Goal: Task Accomplishment & Management: Manage account settings

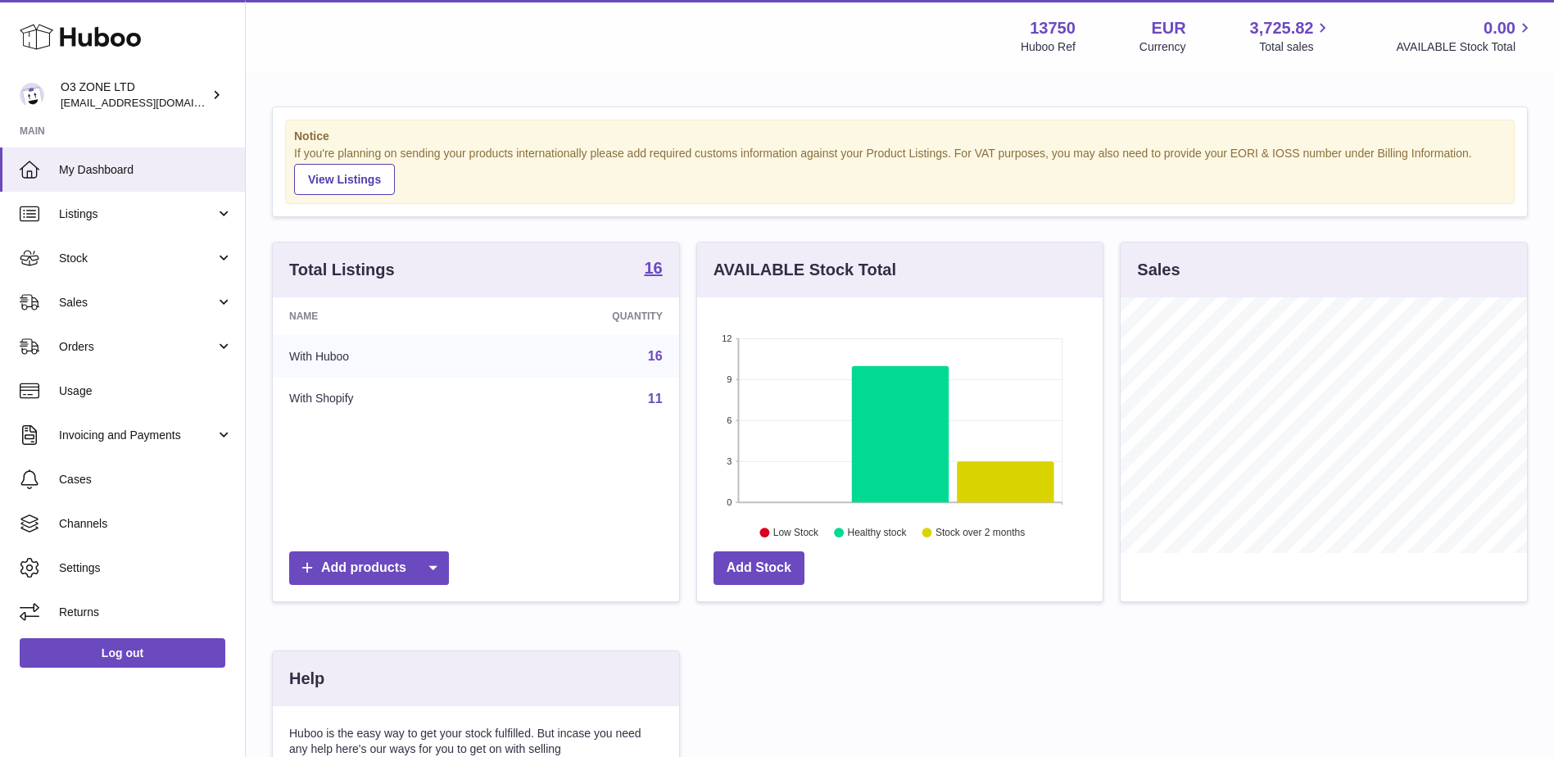
scroll to position [256, 406]
drag, startPoint x: 83, startPoint y: 295, endPoint x: 92, endPoint y: 304, distance: 12.7
click at [83, 295] on span "Sales" at bounding box center [137, 303] width 156 height 16
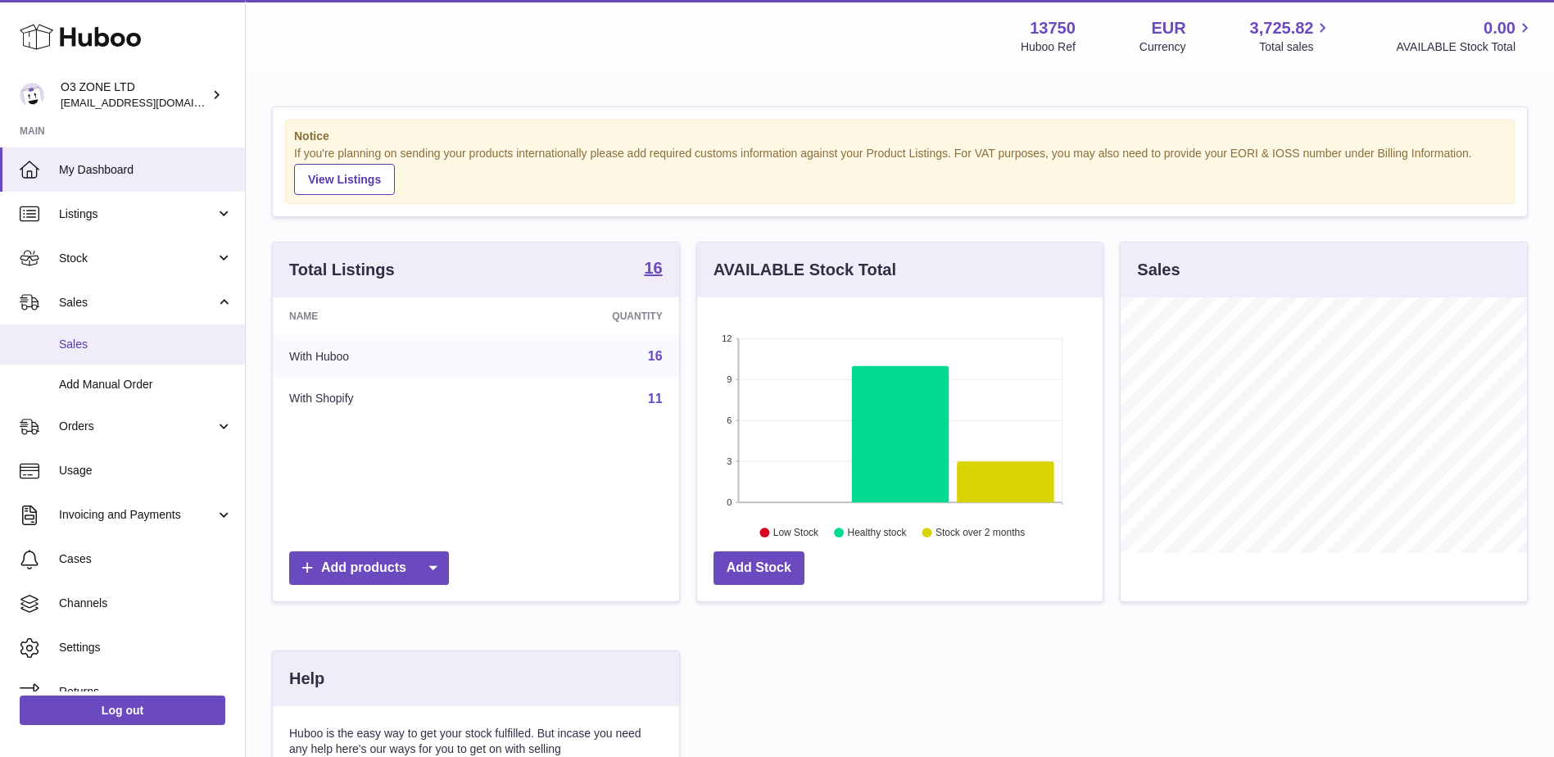
click at [82, 338] on span "Sales" at bounding box center [146, 345] width 174 height 16
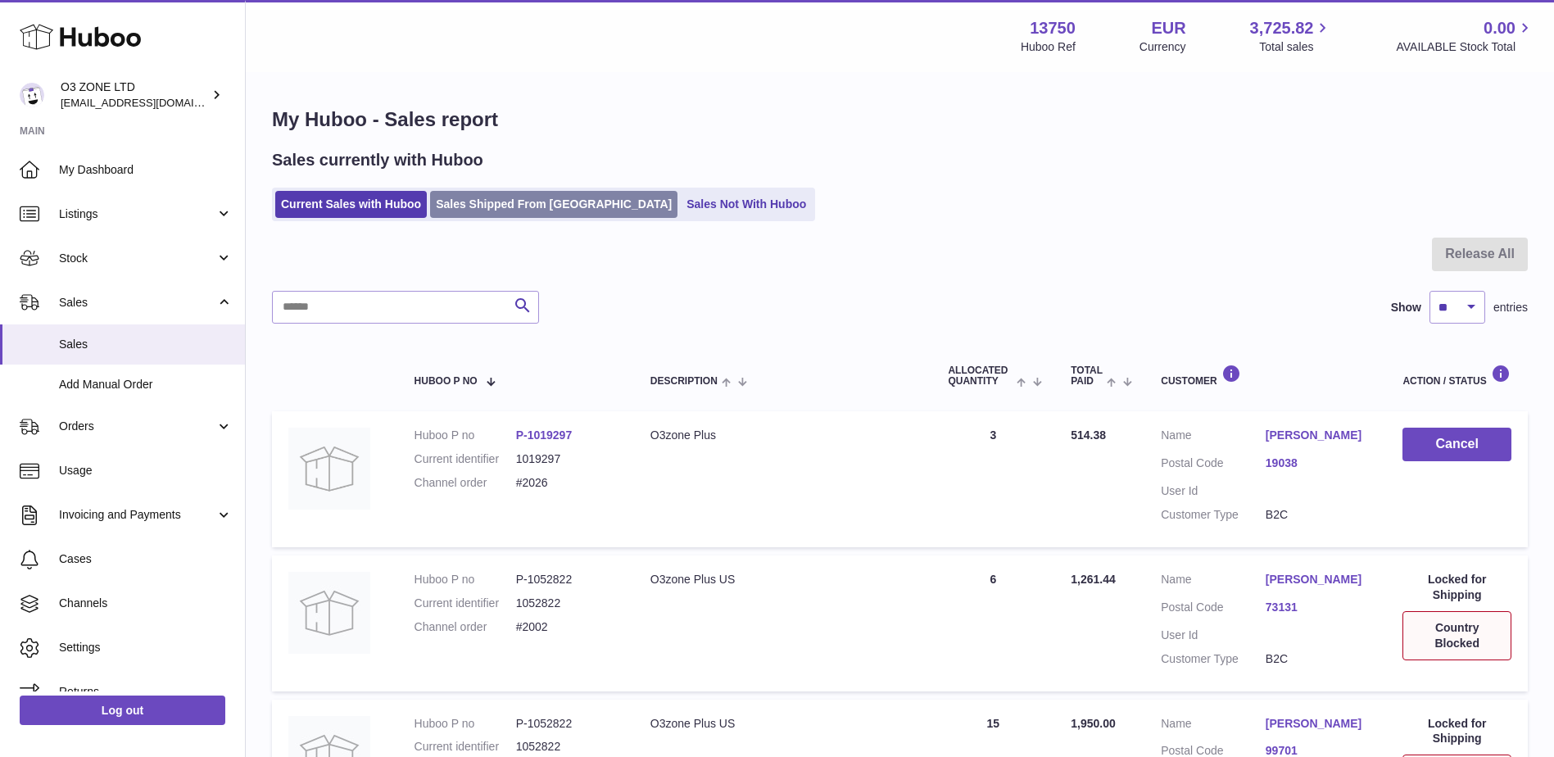
click at [491, 205] on link "Sales Shipped From Huboo" at bounding box center [553, 204] width 247 height 27
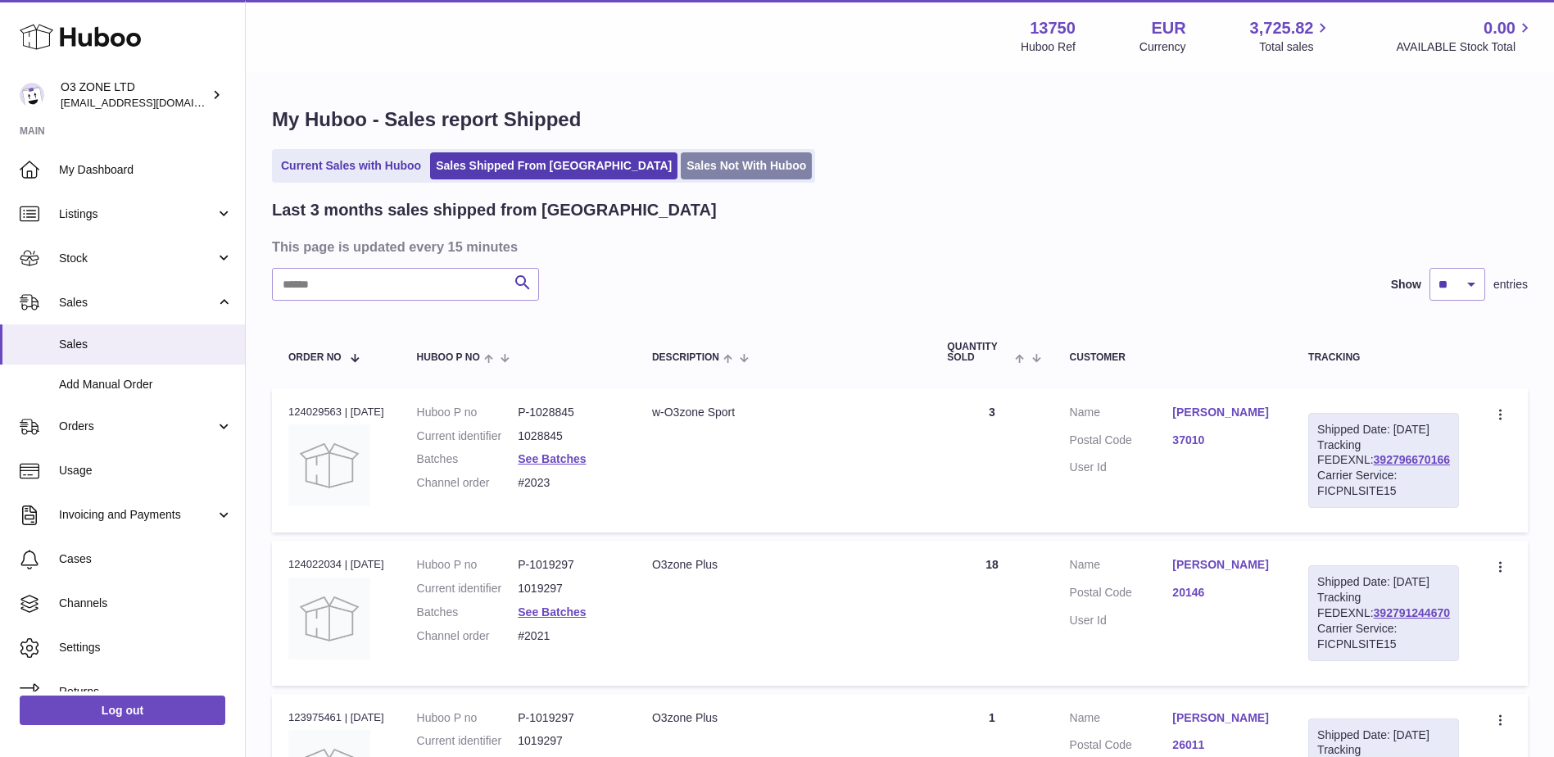
click at [681, 156] on link "Sales Not With Huboo" at bounding box center [746, 165] width 131 height 27
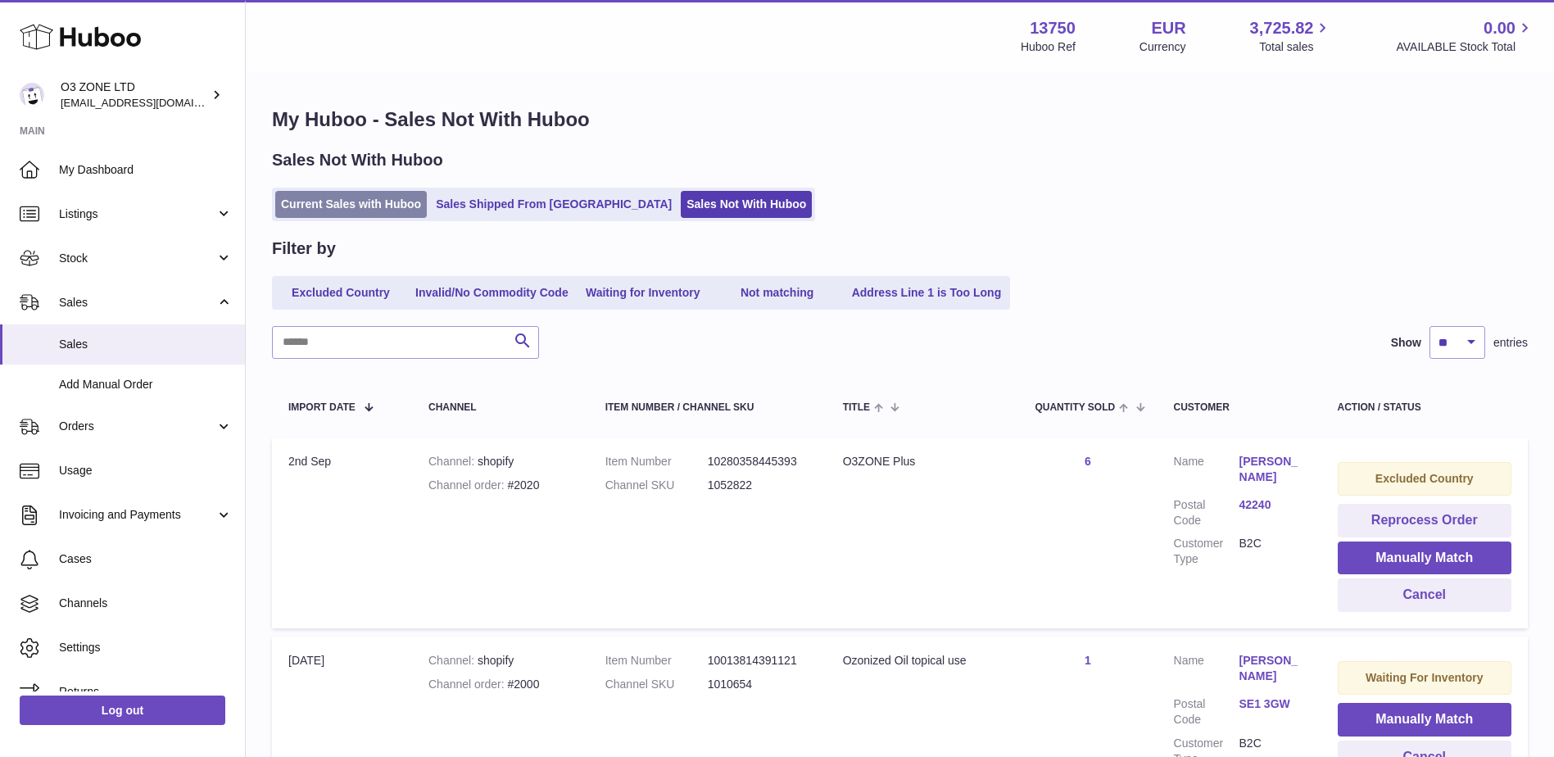
click at [322, 207] on link "Current Sales with Huboo" at bounding box center [351, 204] width 152 height 27
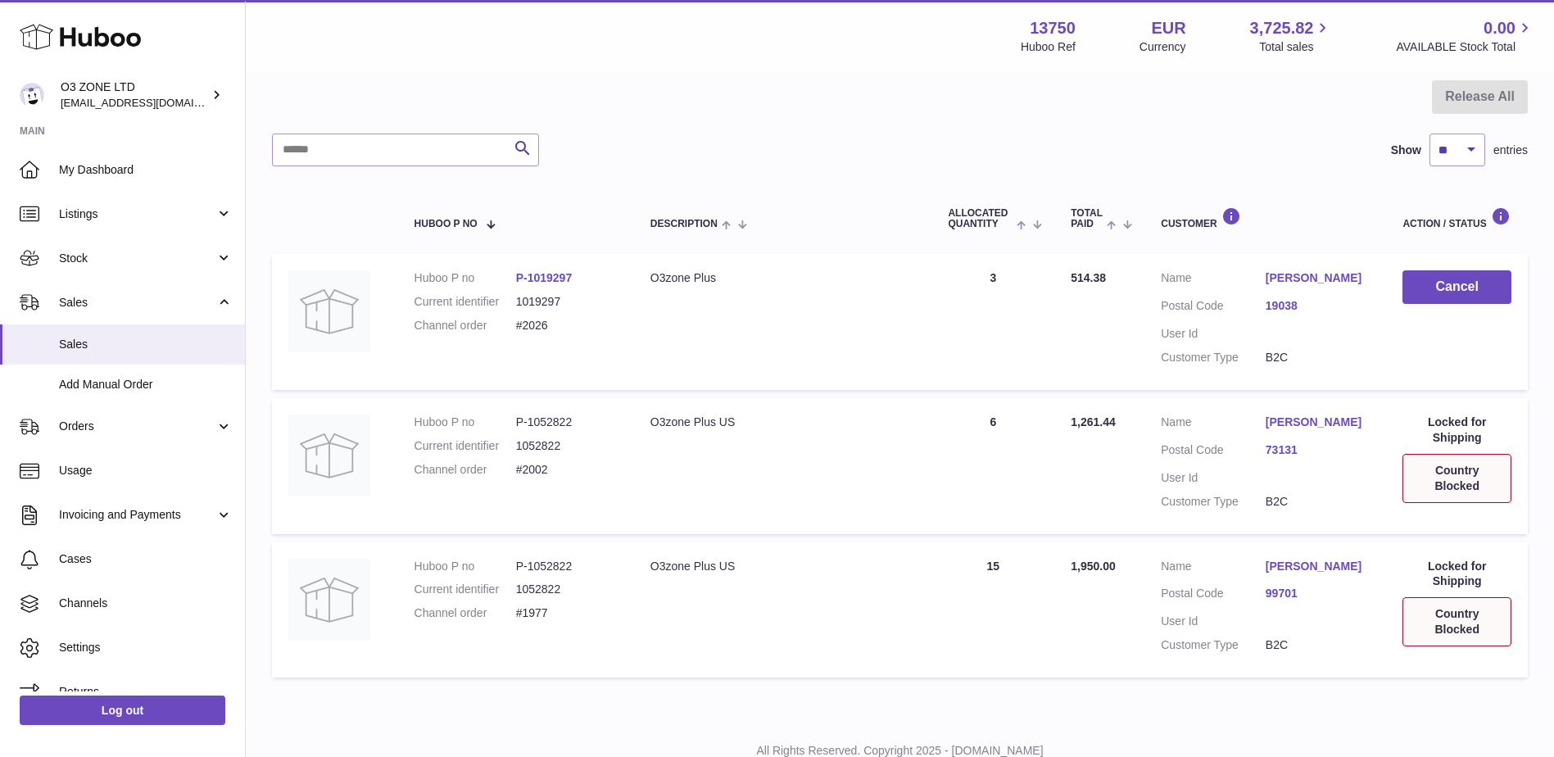
scroll to position [164, 0]
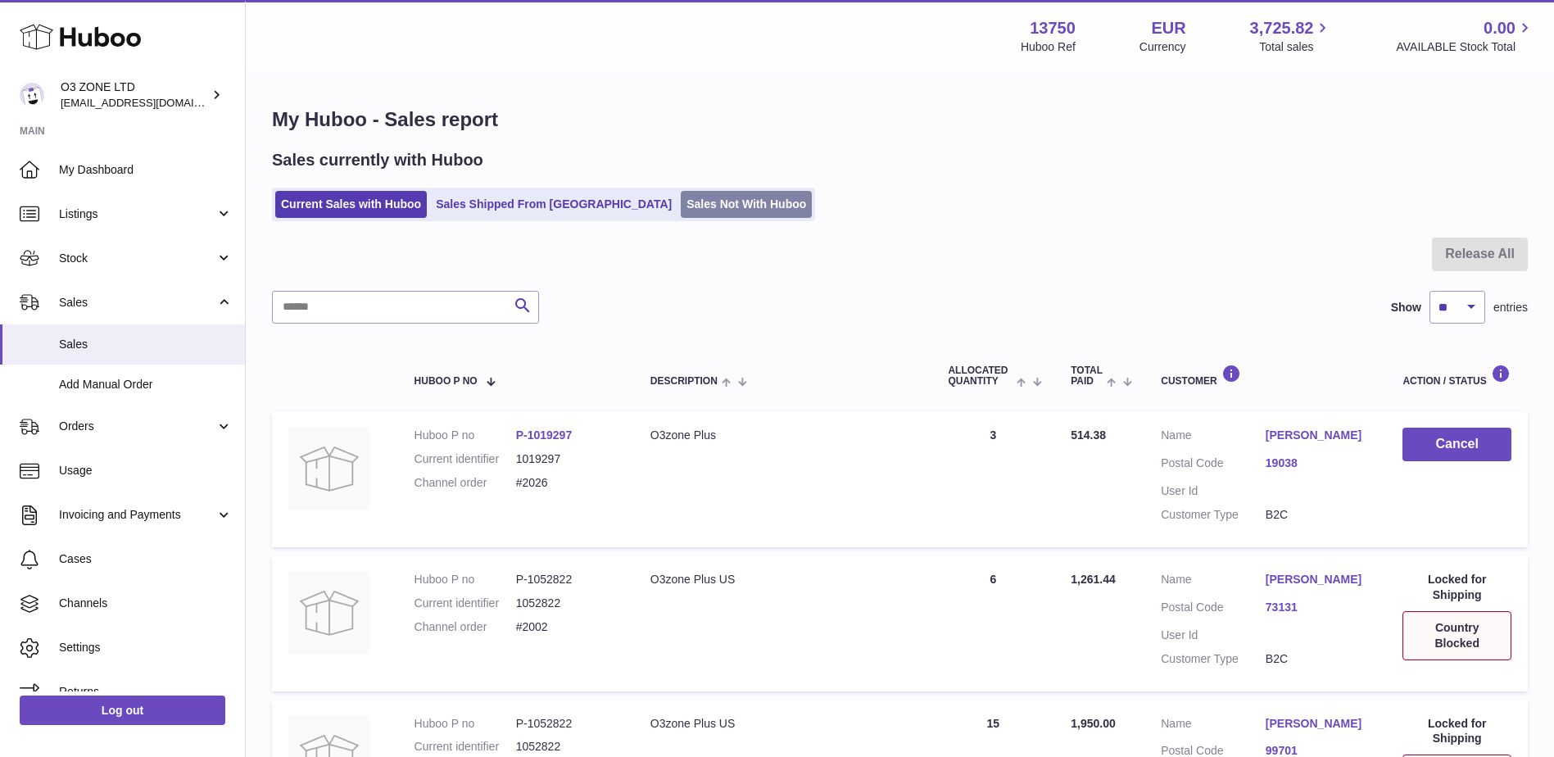
click at [681, 200] on link "Sales Not With Huboo" at bounding box center [746, 204] width 131 height 27
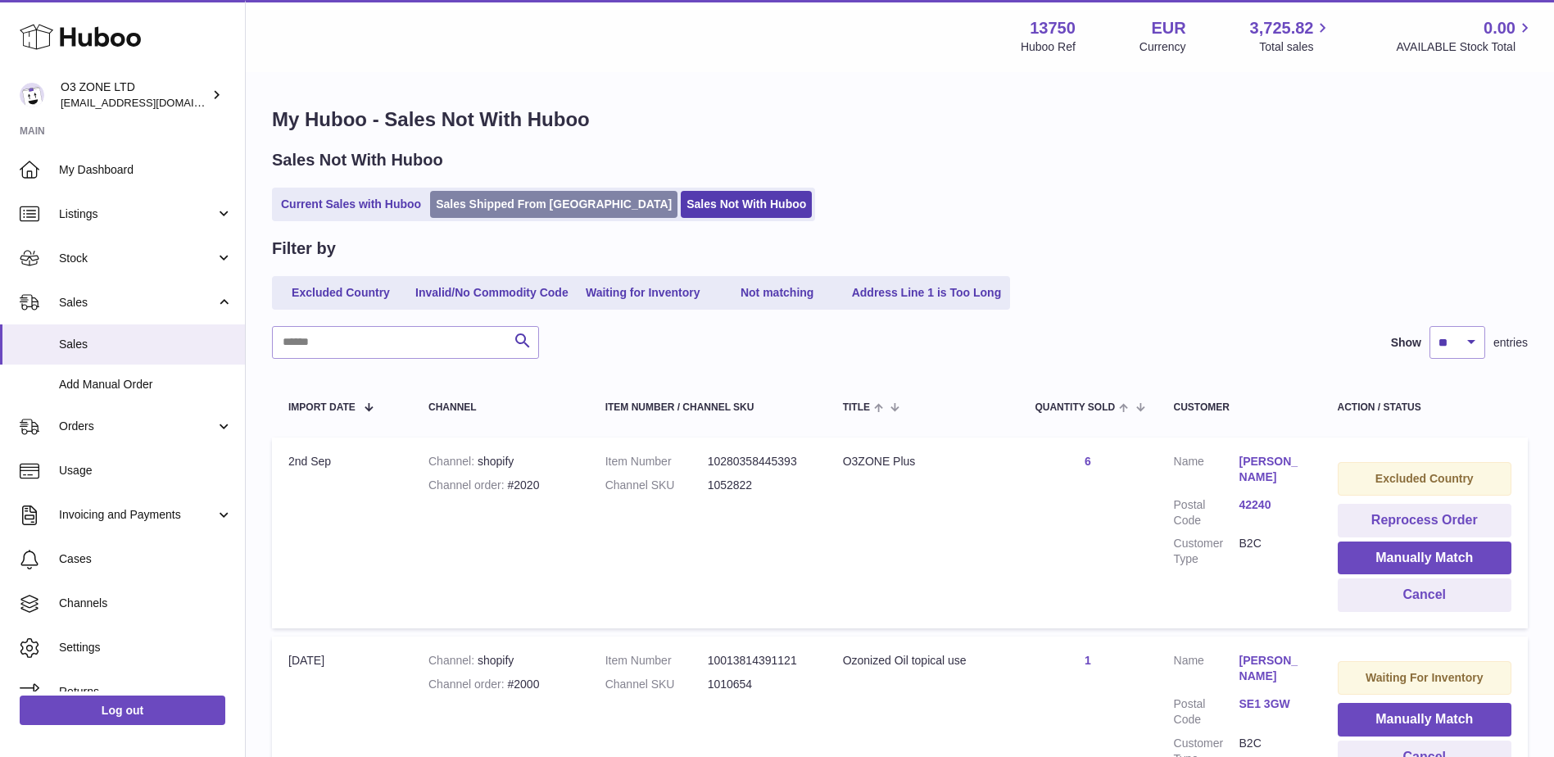
click at [519, 212] on link "Sales Shipped From [GEOGRAPHIC_DATA]" at bounding box center [553, 204] width 247 height 27
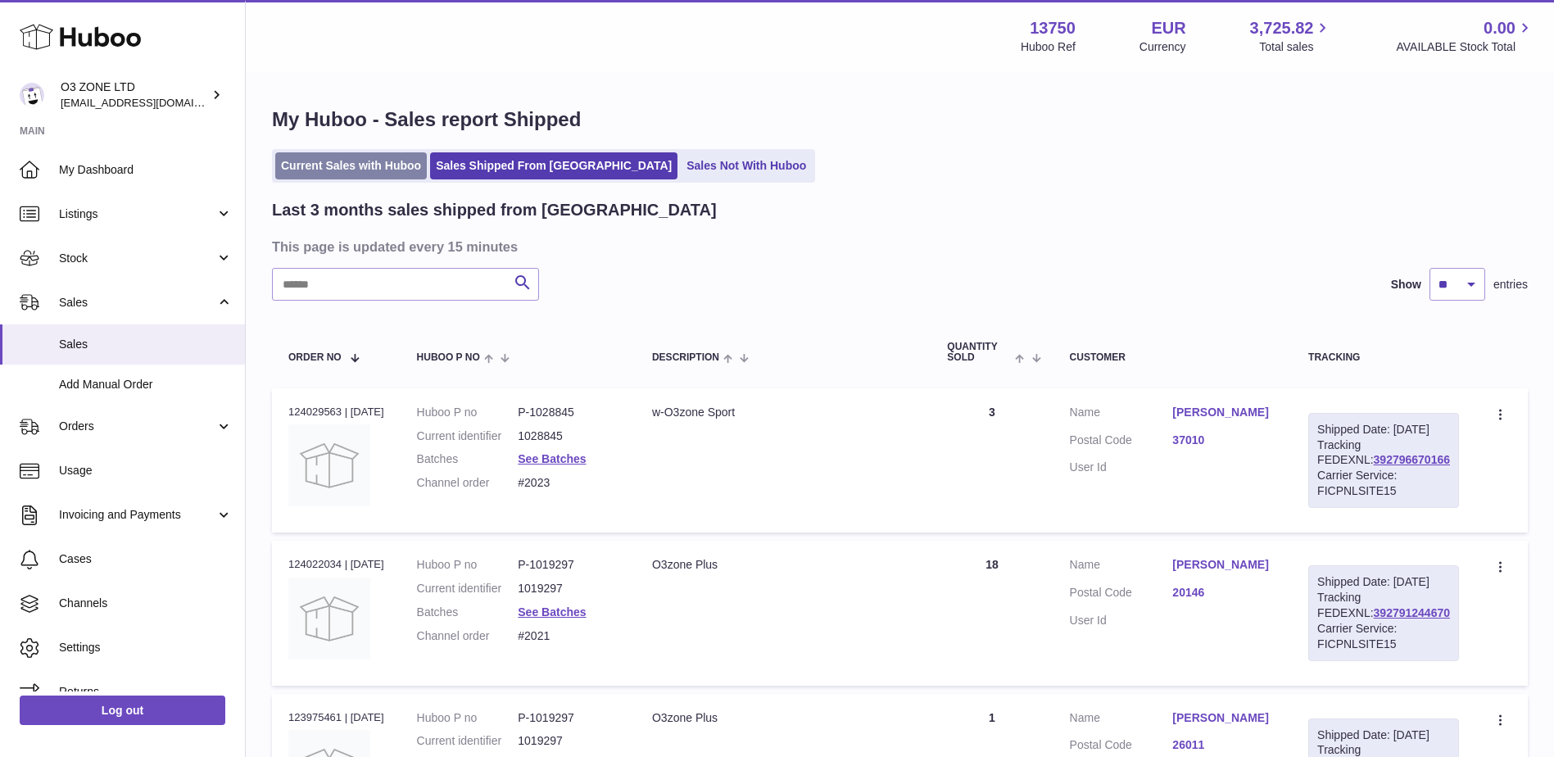
click at [310, 168] on link "Current Sales with Huboo" at bounding box center [351, 165] width 152 height 27
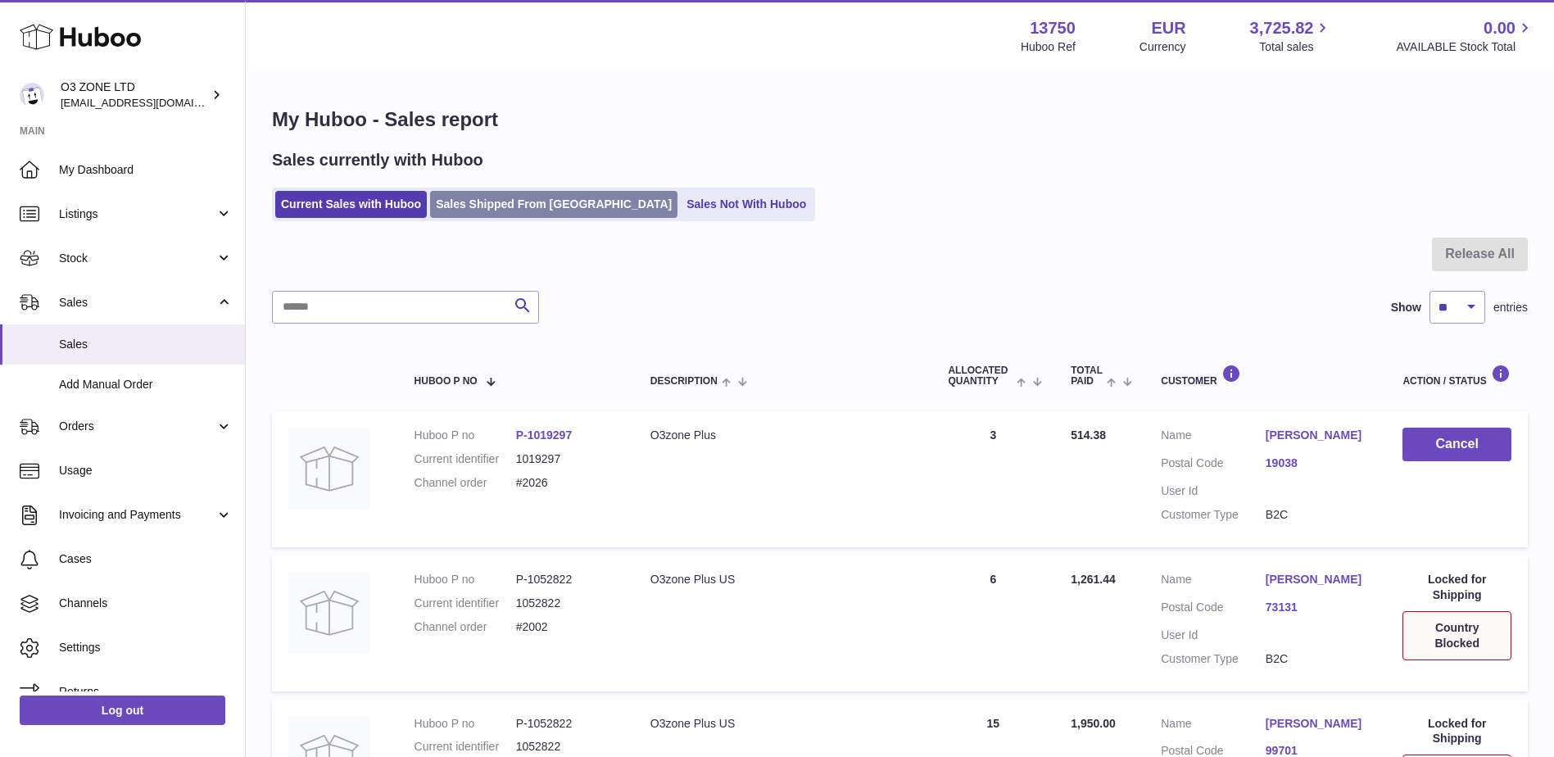
click at [526, 199] on link "Sales Shipped From [GEOGRAPHIC_DATA]" at bounding box center [553, 204] width 247 height 27
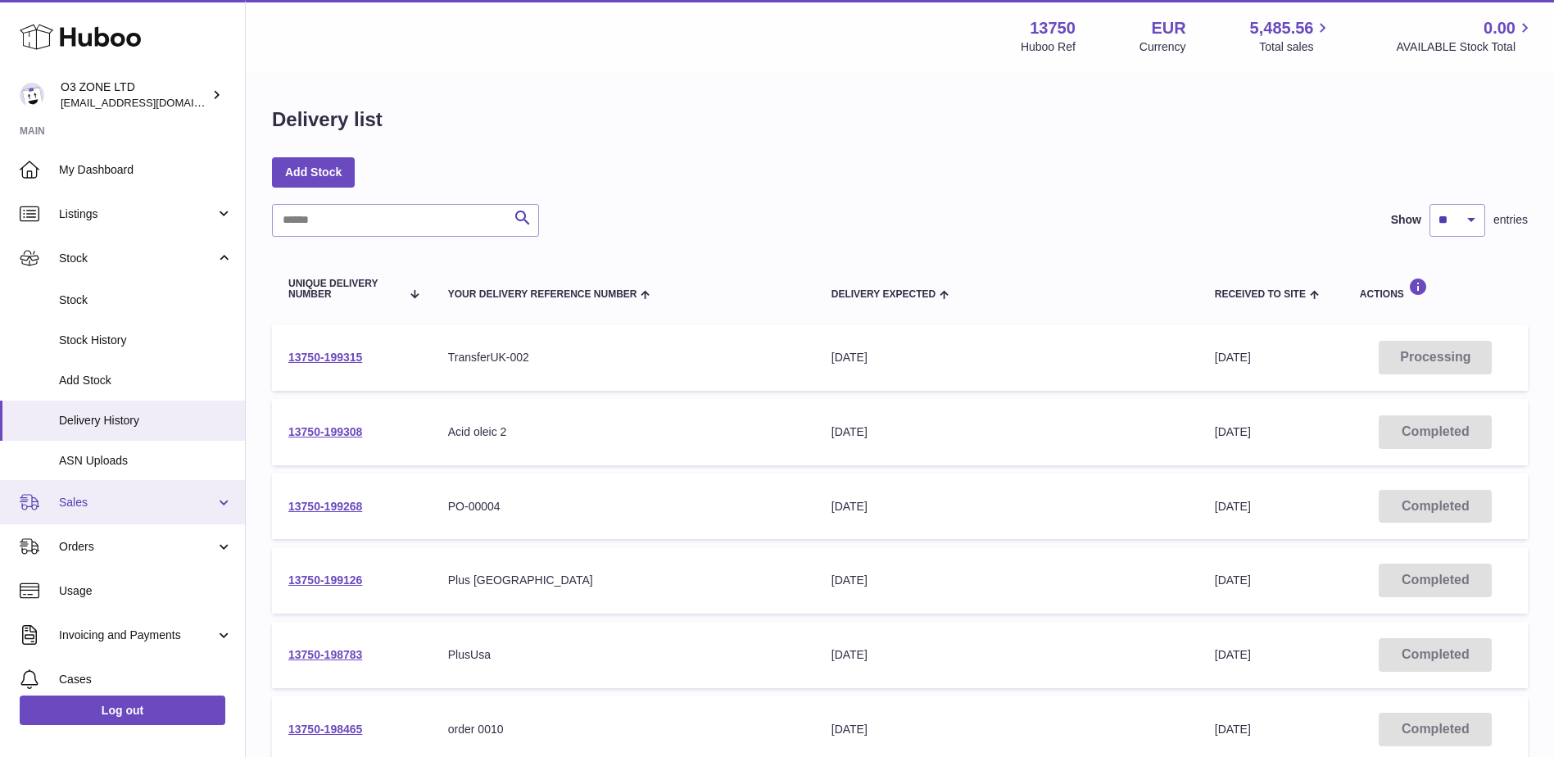
click at [100, 506] on span "Sales" at bounding box center [137, 503] width 156 height 16
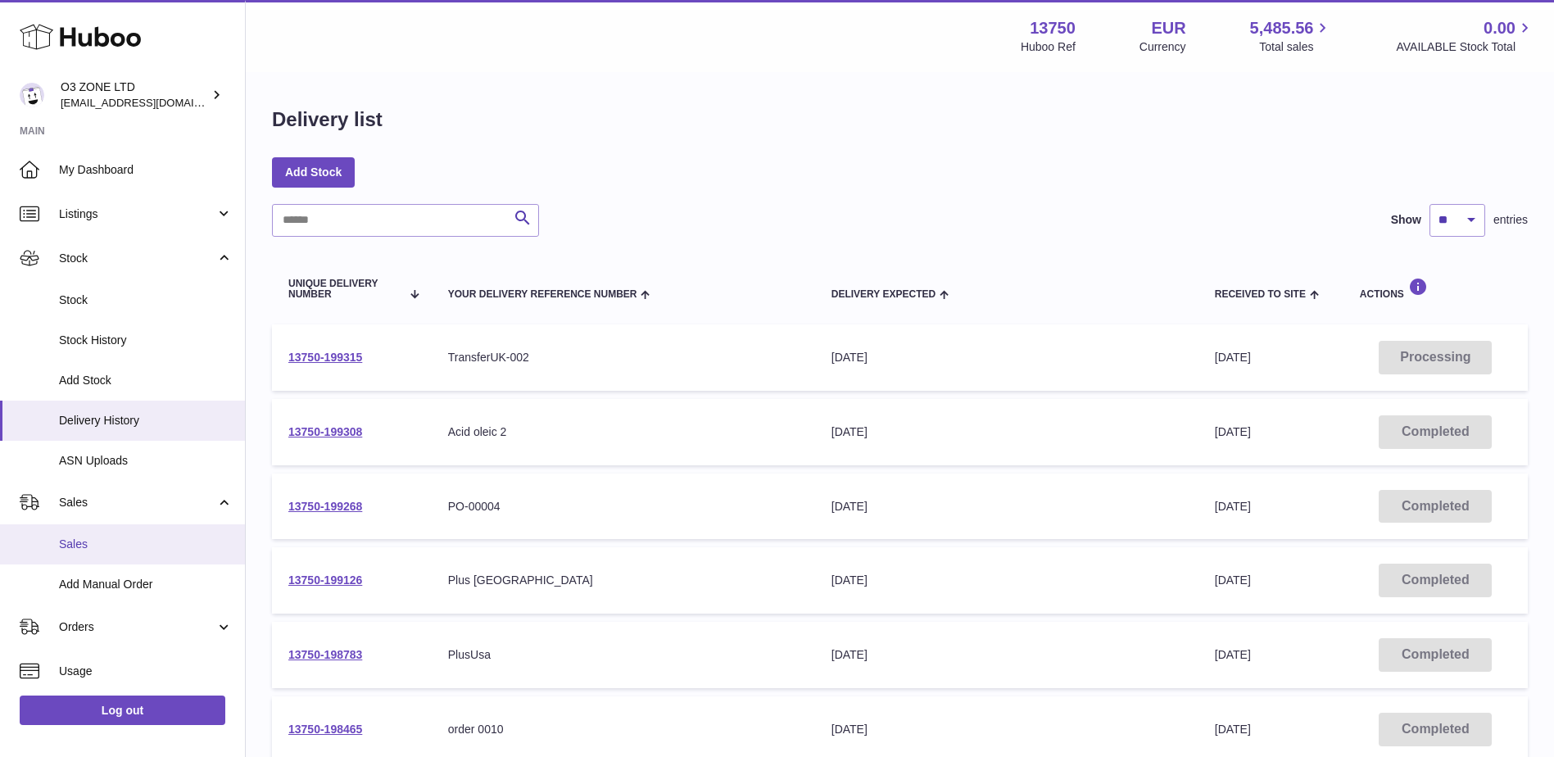
click at [100, 543] on span "Sales" at bounding box center [146, 545] width 174 height 16
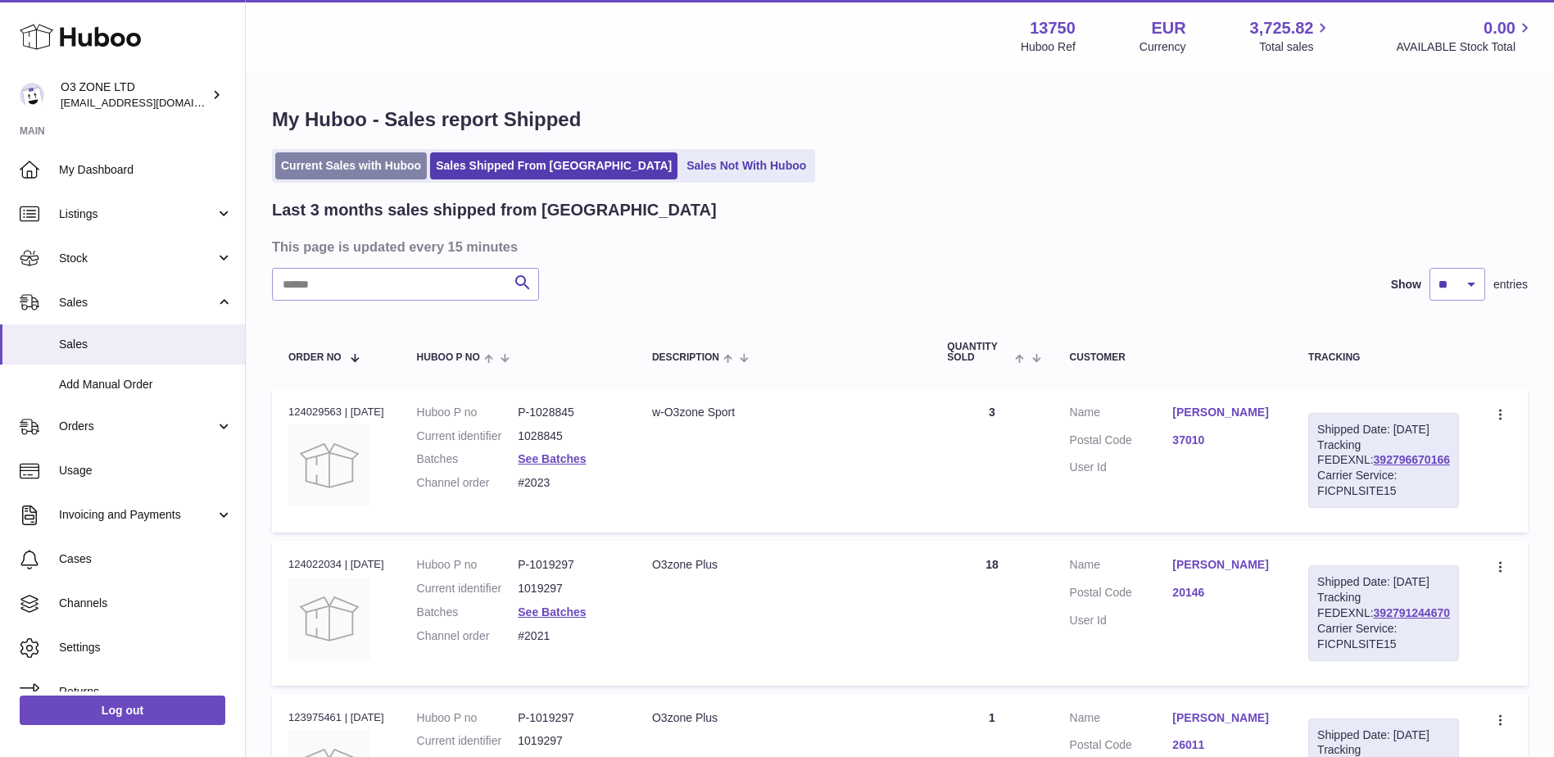
click at [349, 167] on link "Current Sales with Huboo" at bounding box center [351, 165] width 152 height 27
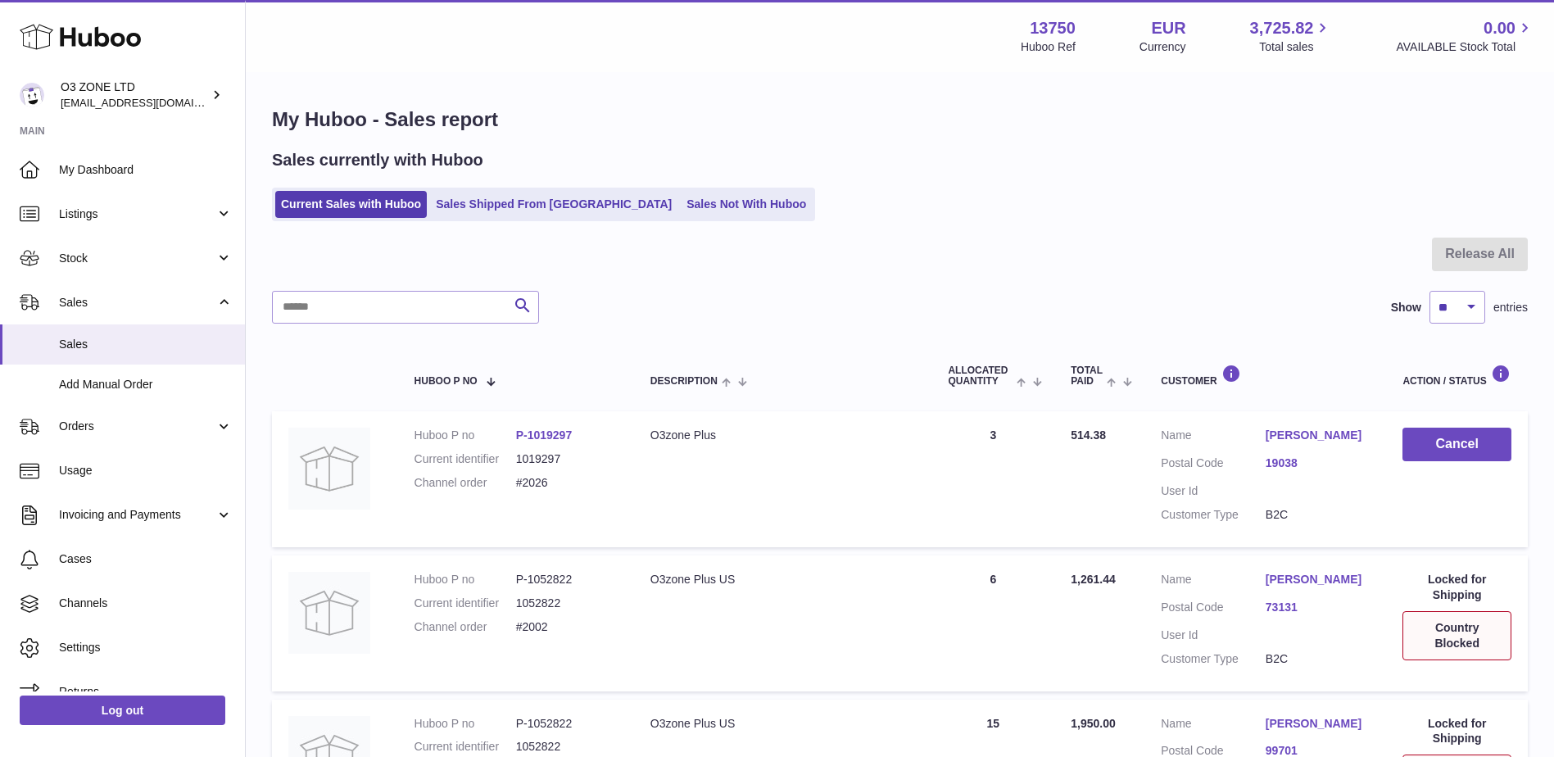
click at [545, 435] on link "P-1019297" at bounding box center [544, 434] width 57 height 13
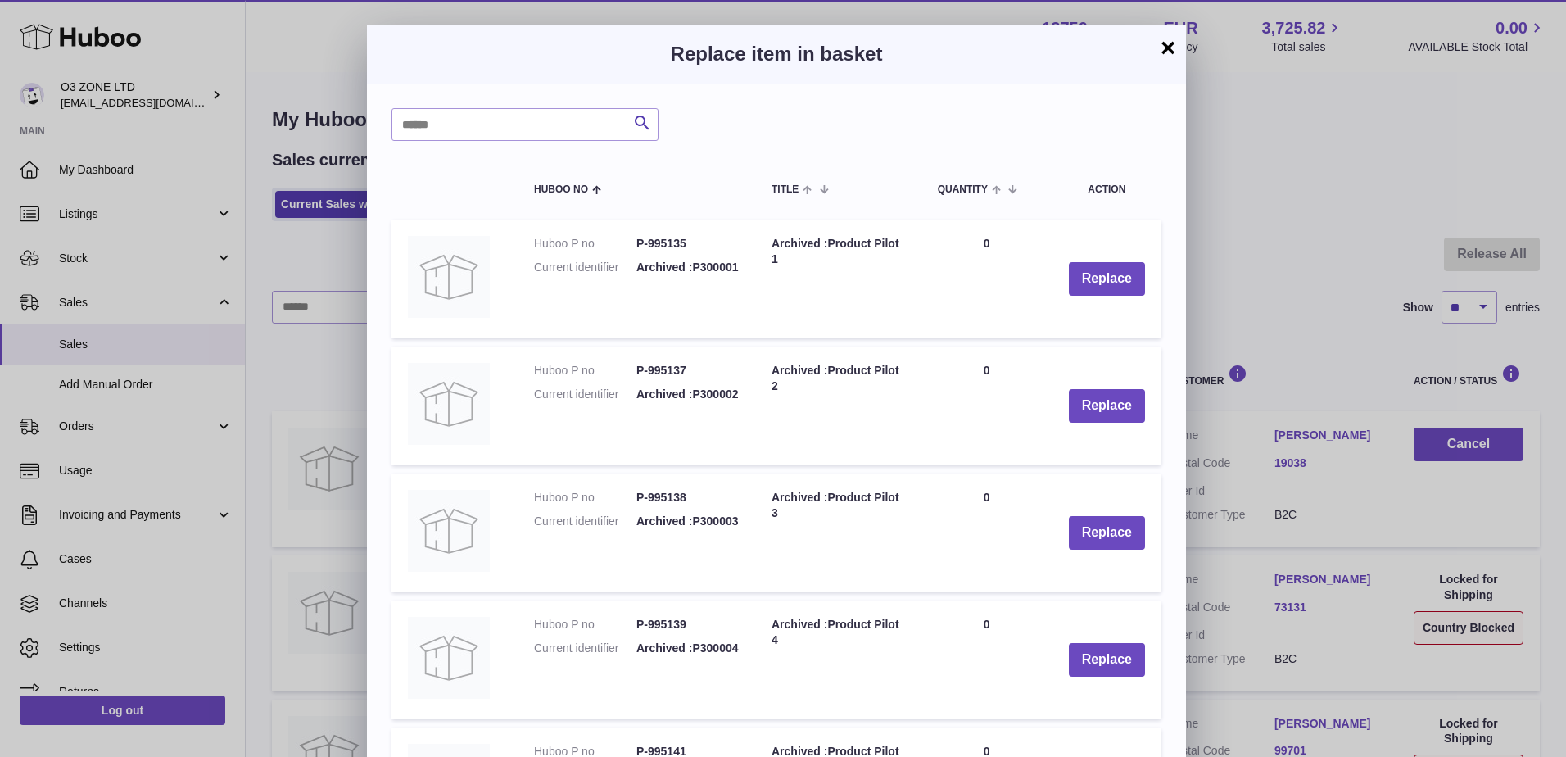
click at [1167, 46] on button "×" at bounding box center [1168, 48] width 20 height 20
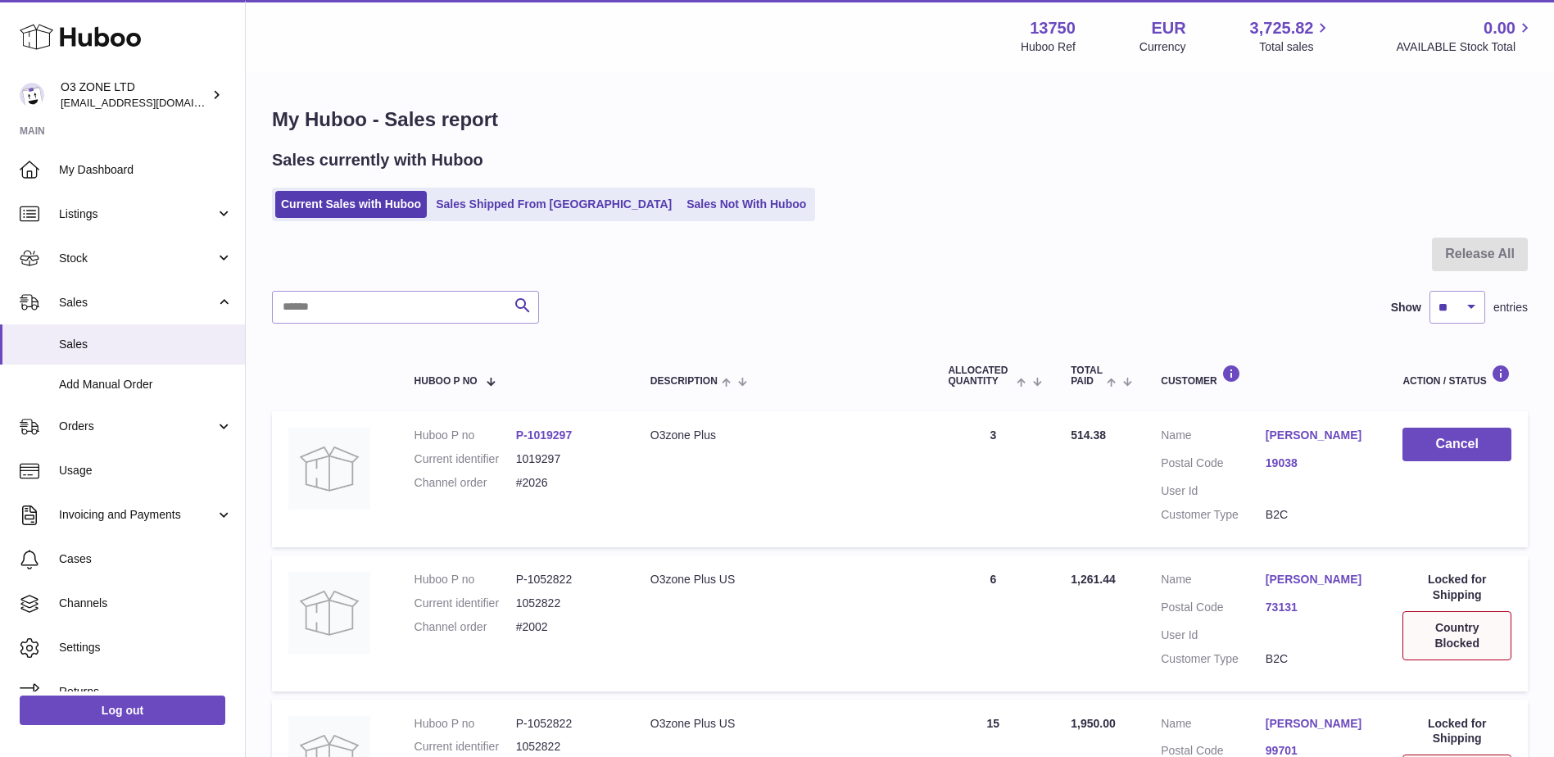
click at [1292, 434] on link "eugenio casabianca" at bounding box center [1318, 436] width 105 height 16
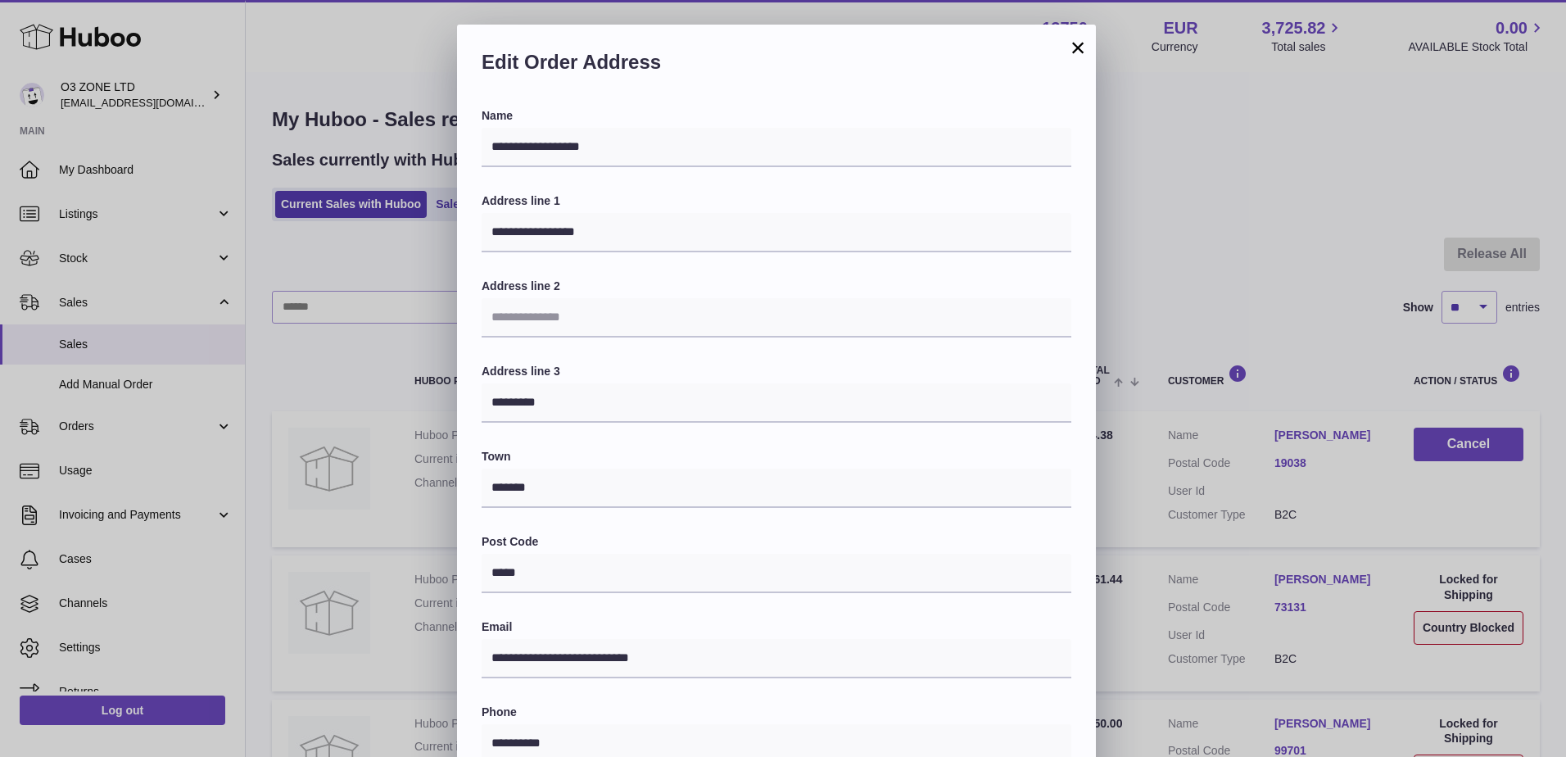
click at [1084, 44] on button "×" at bounding box center [1078, 48] width 20 height 20
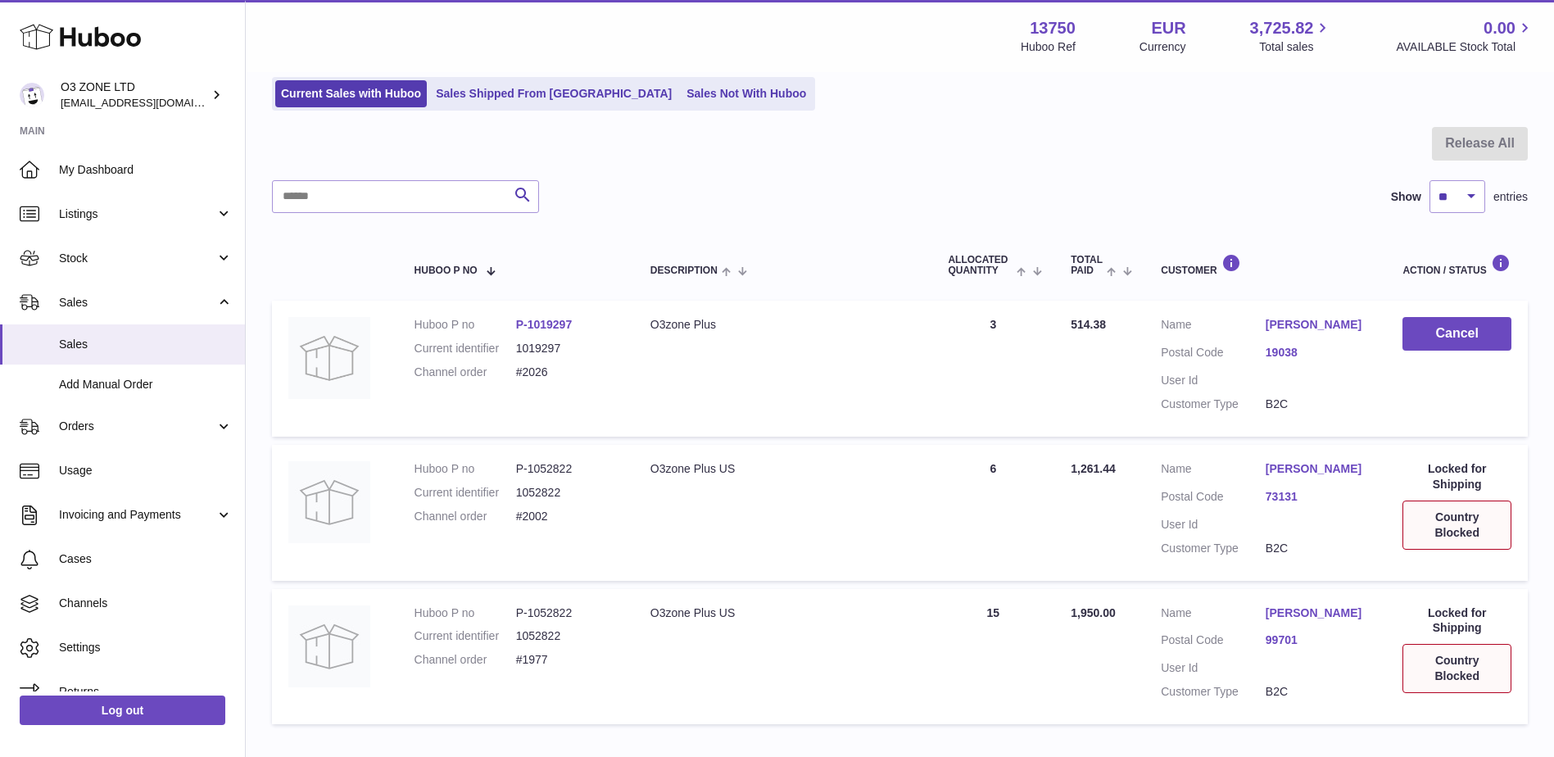
scroll to position [82, 0]
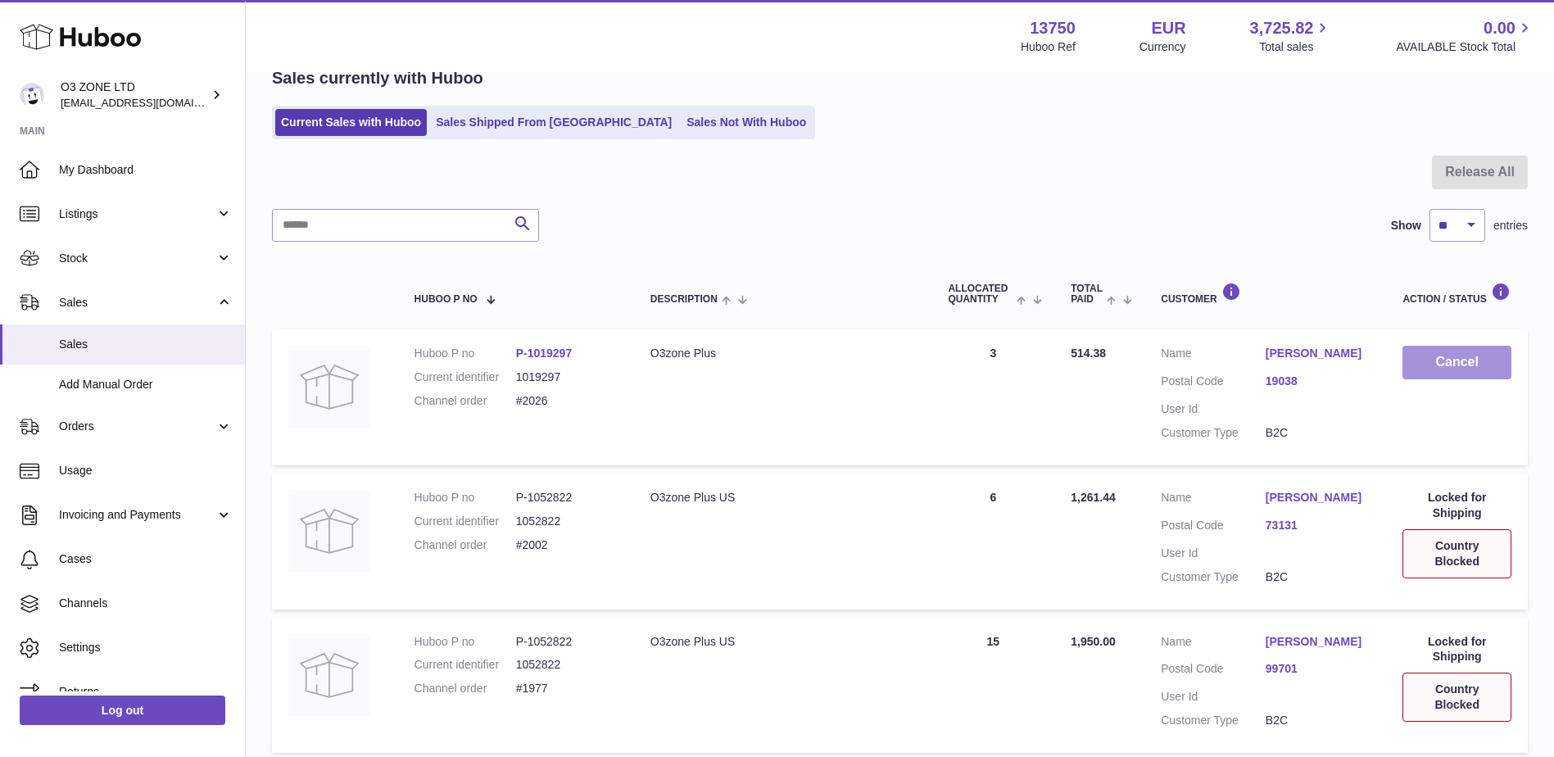
click at [1447, 356] on button "Cancel" at bounding box center [1457, 363] width 109 height 34
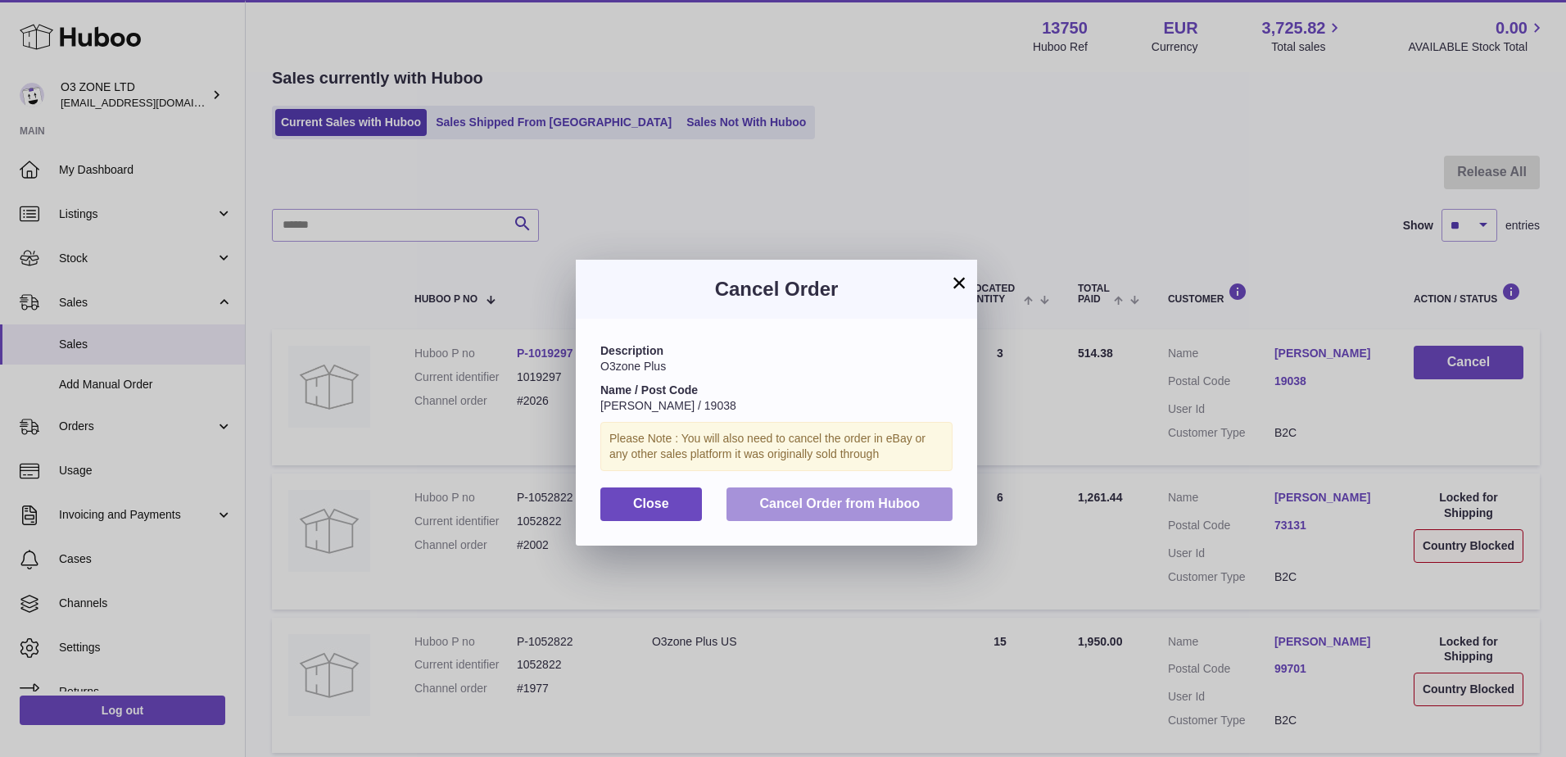
click at [845, 503] on span "Cancel Order from Huboo" at bounding box center [839, 503] width 161 height 14
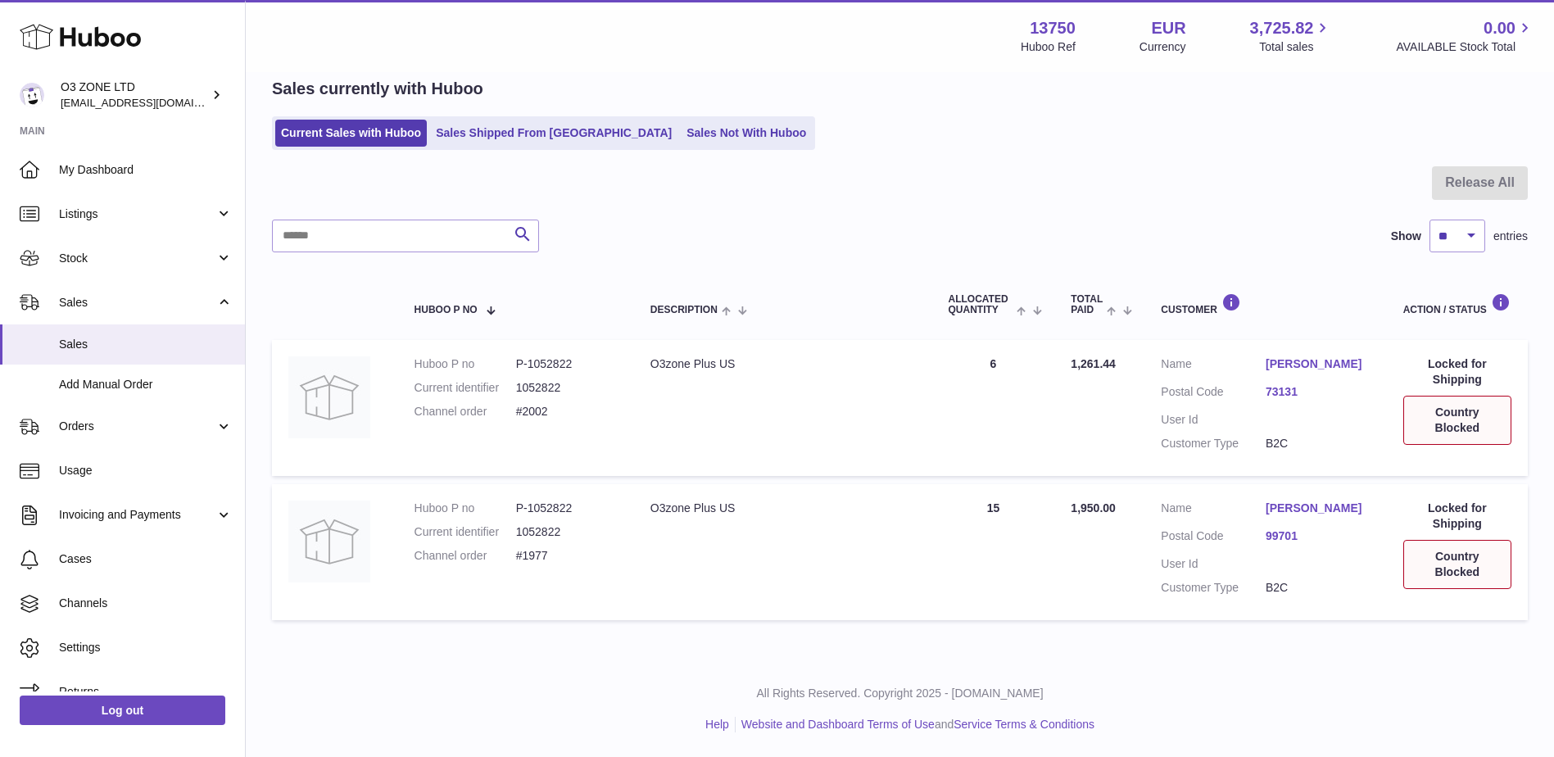
scroll to position [71, 0]
drag, startPoint x: 650, startPoint y: 122, endPoint x: 660, endPoint y: 185, distance: 63.8
click at [681, 122] on link "Sales Not With Huboo" at bounding box center [746, 133] width 131 height 27
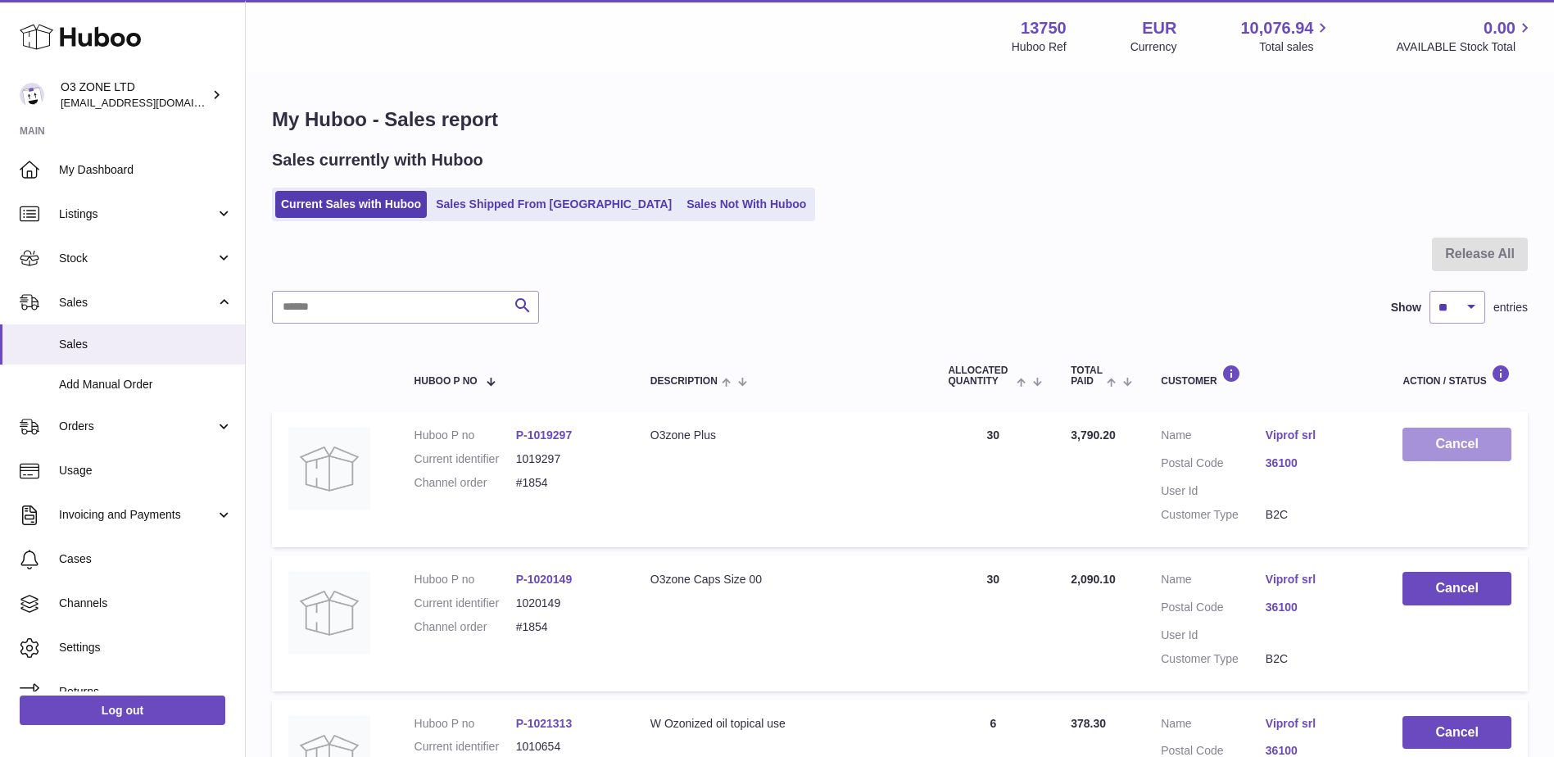
click at [1473, 438] on button "Cancel" at bounding box center [1457, 445] width 109 height 34
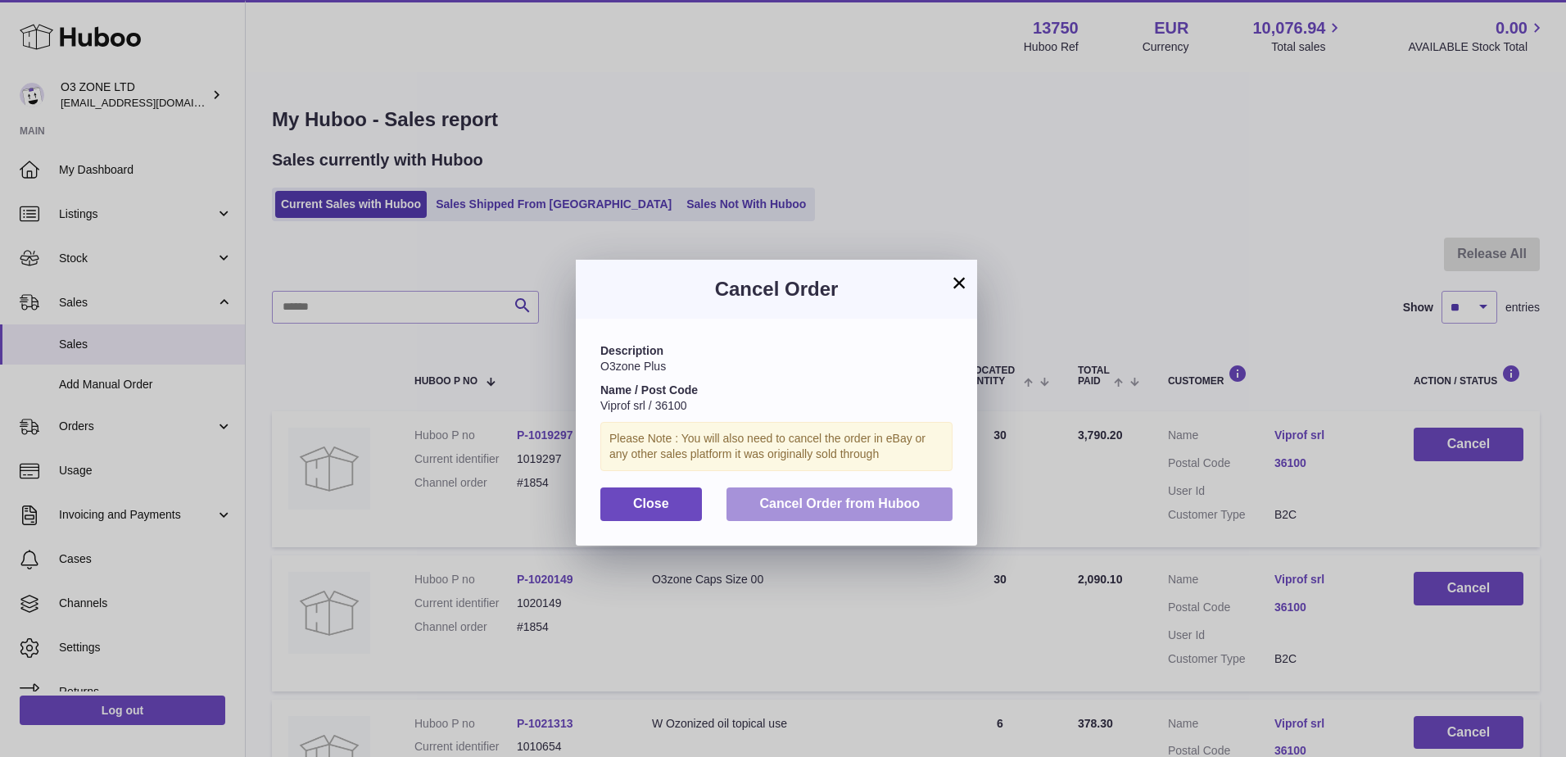
drag, startPoint x: 846, startPoint y: 508, endPoint x: 990, endPoint y: 524, distance: 145.1
click at [847, 508] on span "Cancel Order from Huboo" at bounding box center [839, 503] width 161 height 14
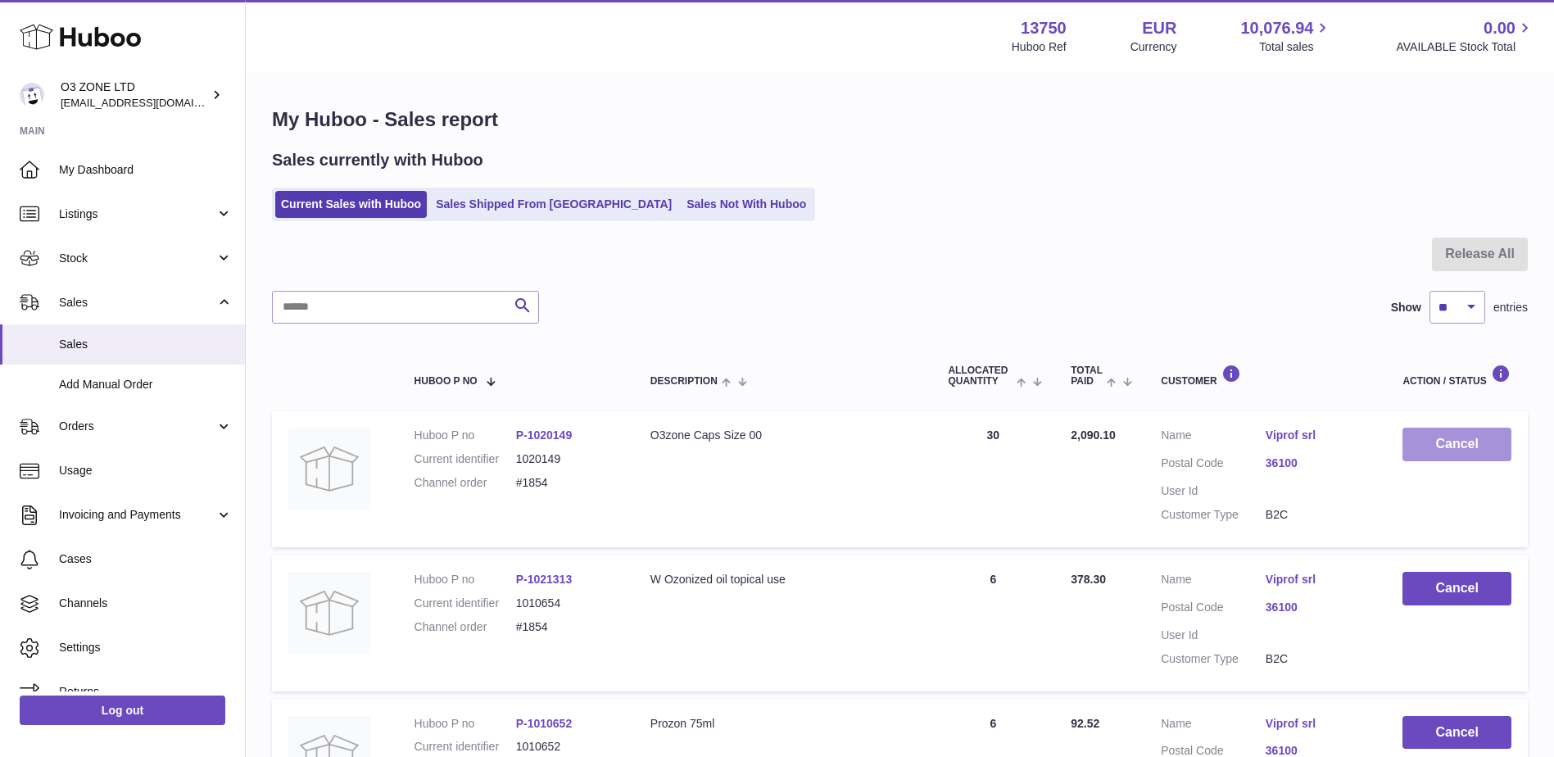
click at [1465, 446] on button "Cancel" at bounding box center [1457, 445] width 109 height 34
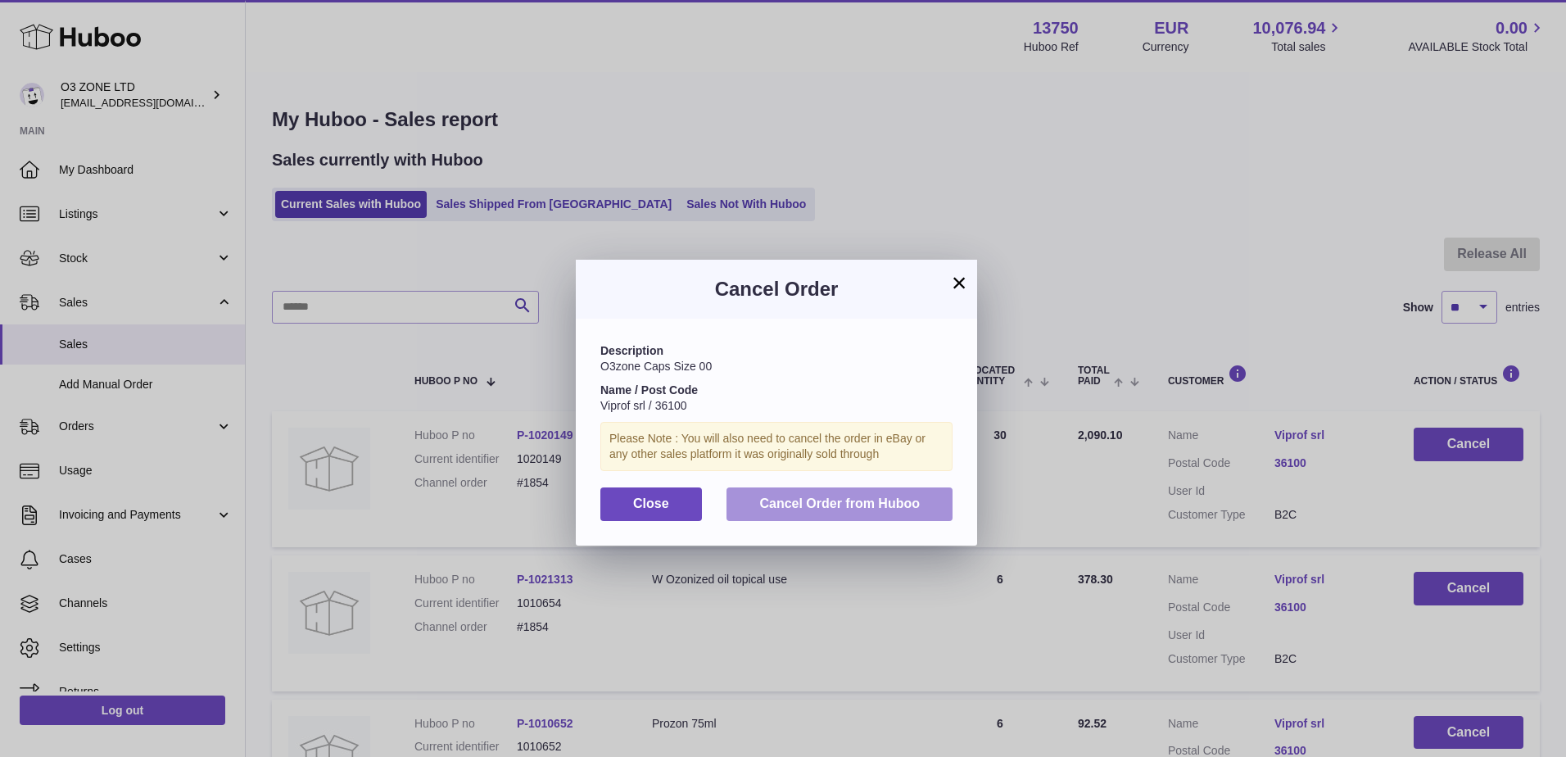
click at [788, 501] on span "Cancel Order from Huboo" at bounding box center [839, 503] width 161 height 14
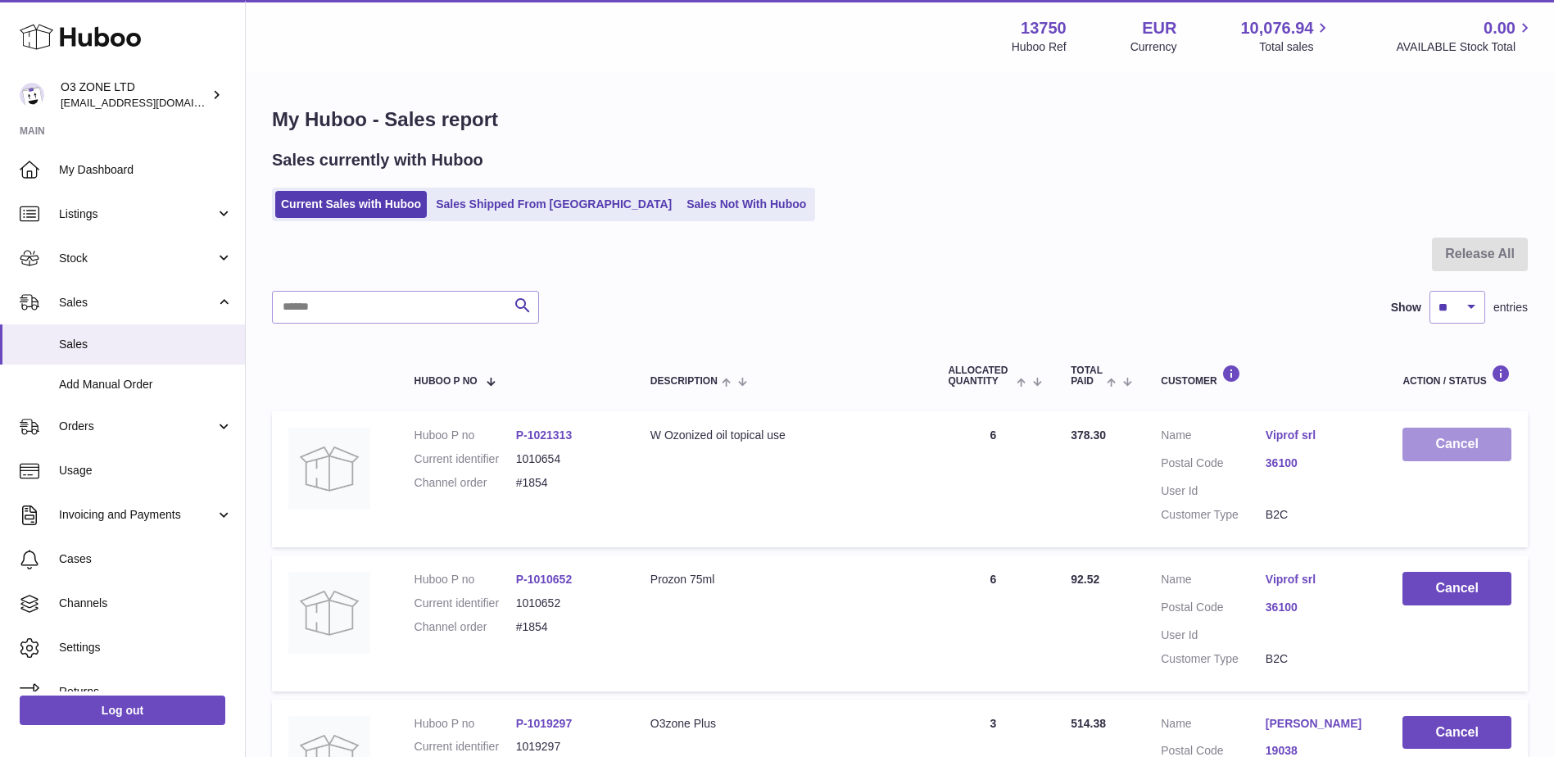
click at [1430, 448] on button "Cancel" at bounding box center [1457, 445] width 109 height 34
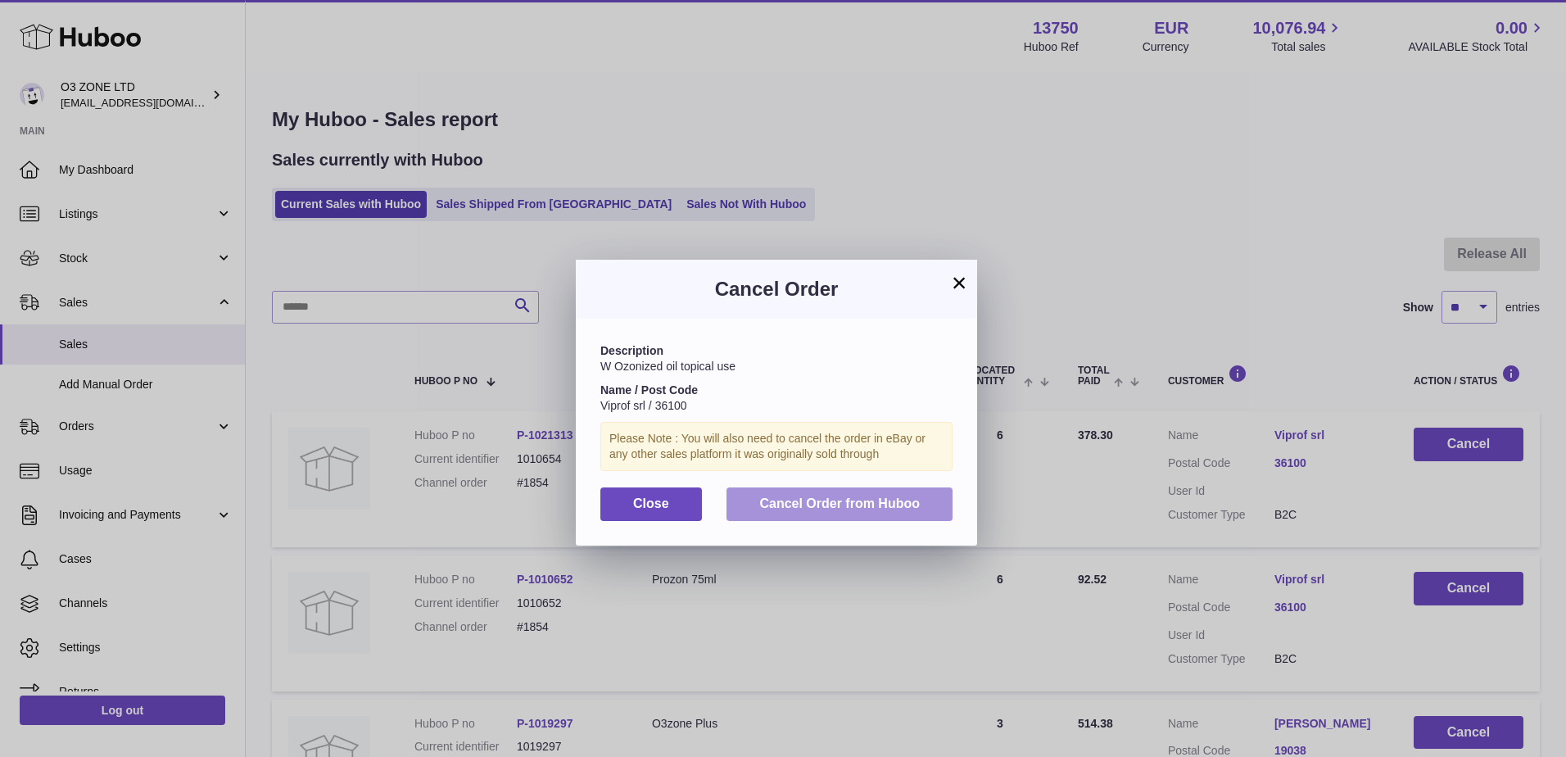
click at [805, 499] on span "Cancel Order from Huboo" at bounding box center [839, 503] width 161 height 14
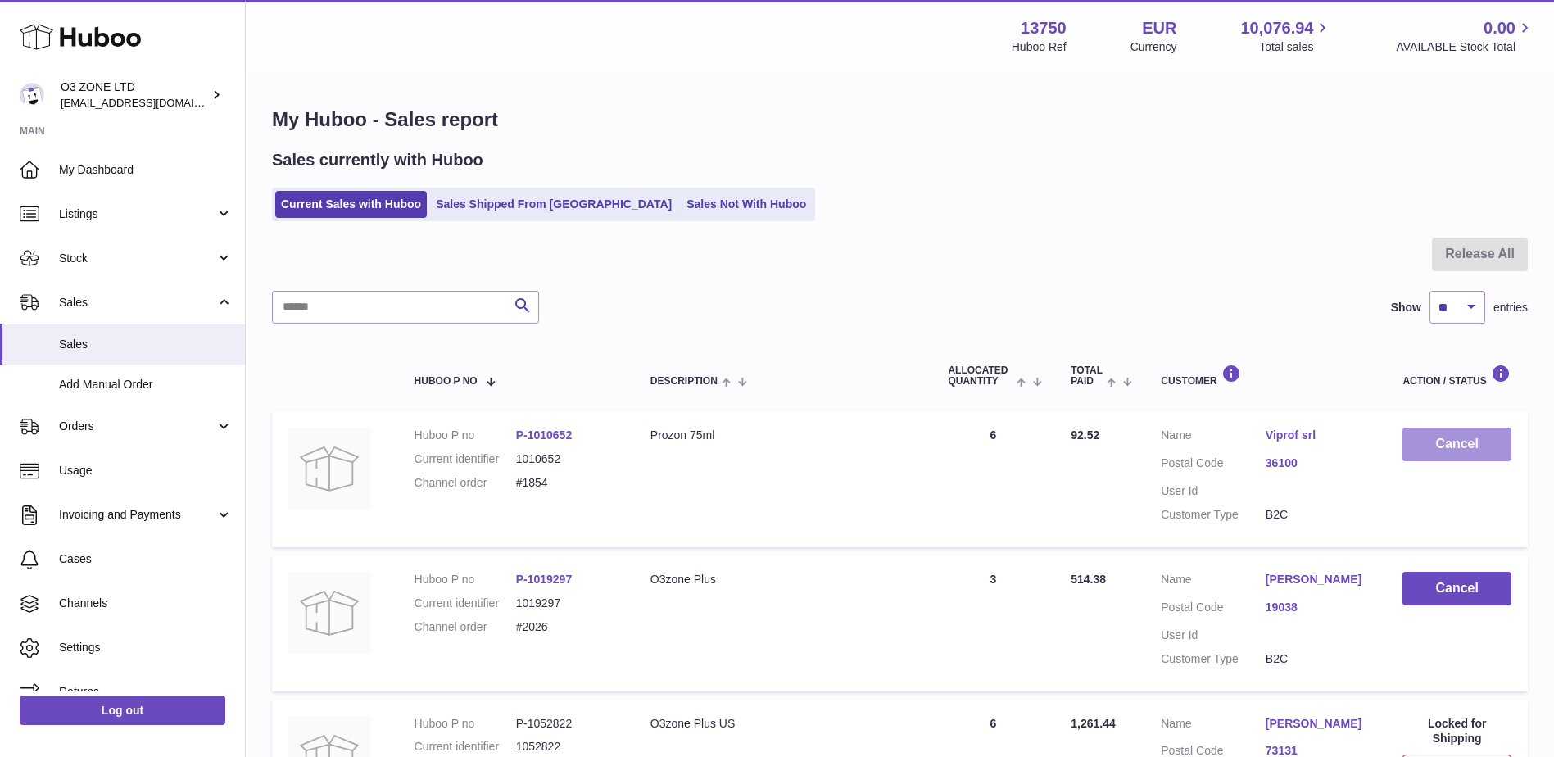
click at [1461, 449] on button "Cancel" at bounding box center [1457, 445] width 109 height 34
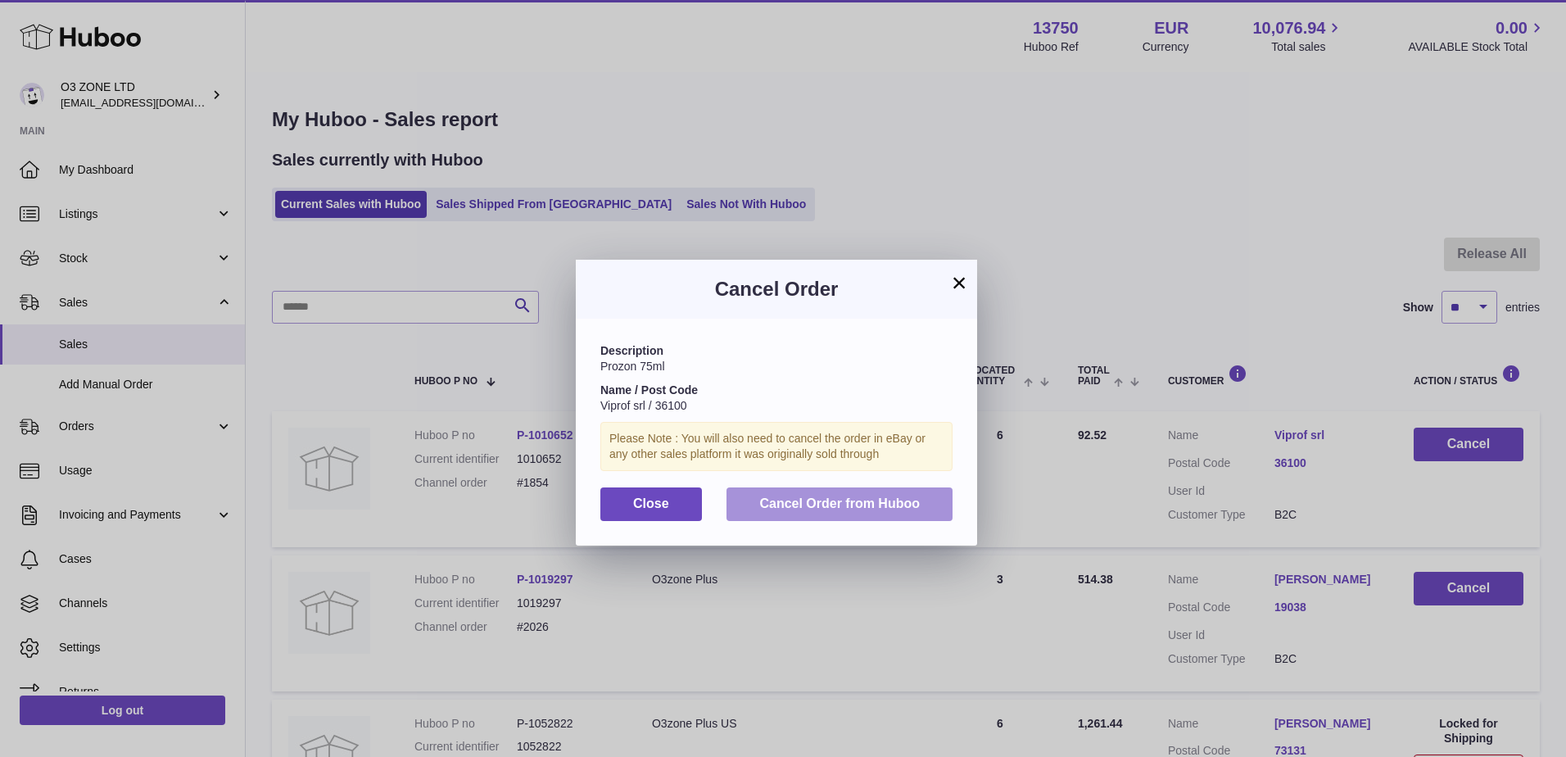
click at [782, 505] on span "Cancel Order from Huboo" at bounding box center [839, 503] width 161 height 14
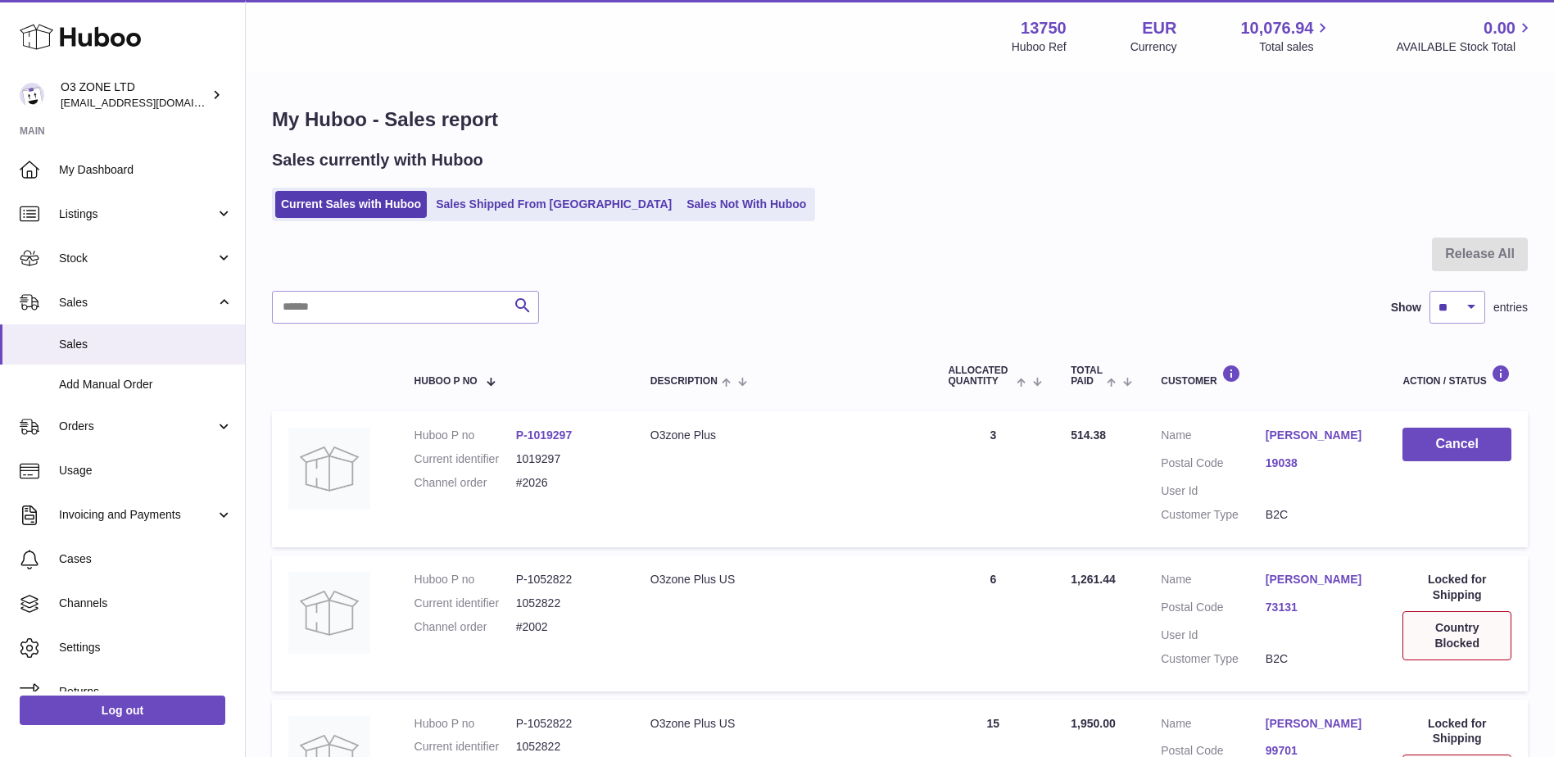
drag, startPoint x: 677, startPoint y: 202, endPoint x: 711, endPoint y: 263, distance: 70.4
click at [681, 202] on link "Sales Not With Huboo" at bounding box center [746, 204] width 131 height 27
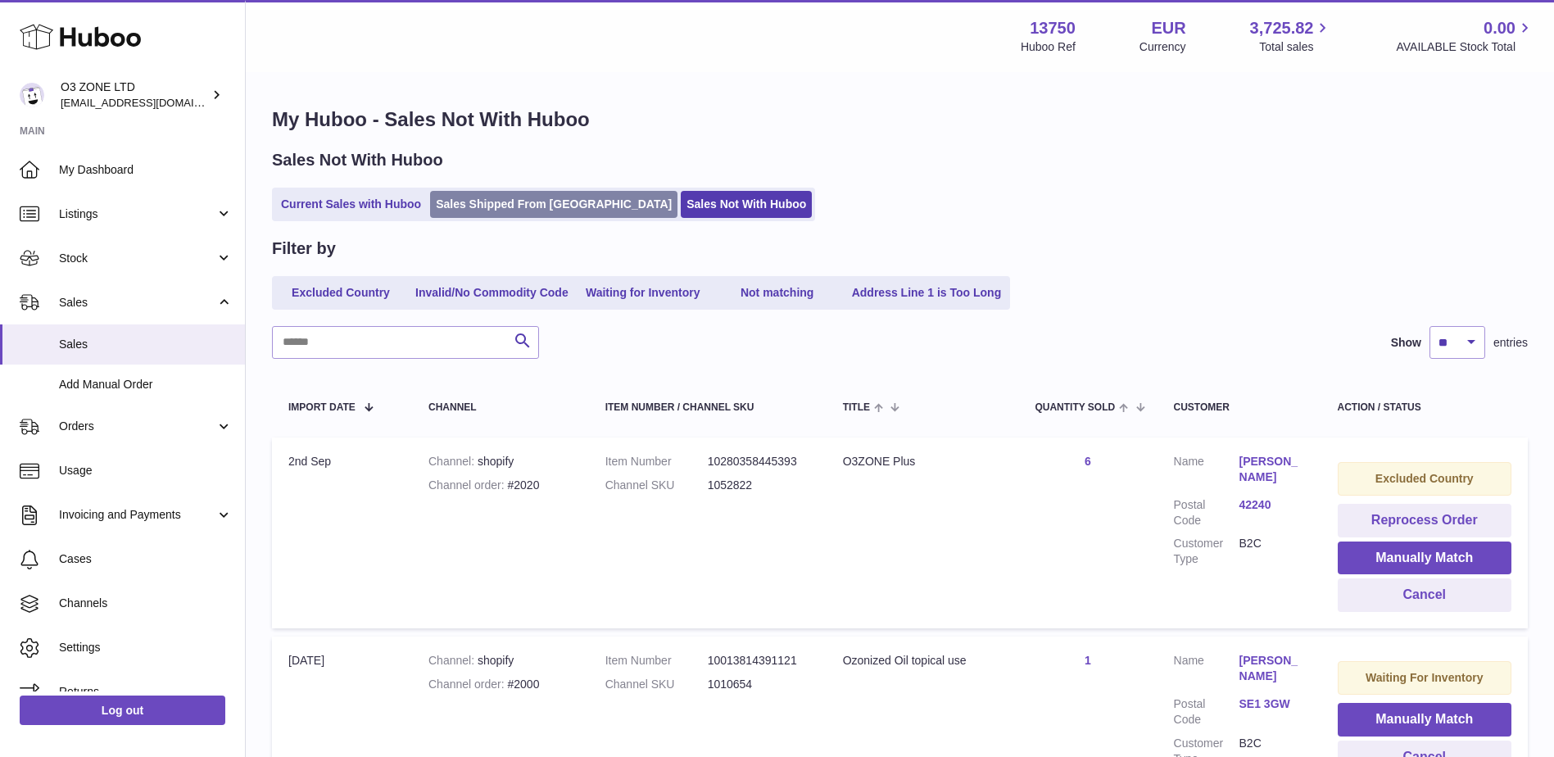
click at [511, 198] on link "Sales Shipped From [GEOGRAPHIC_DATA]" at bounding box center [553, 204] width 247 height 27
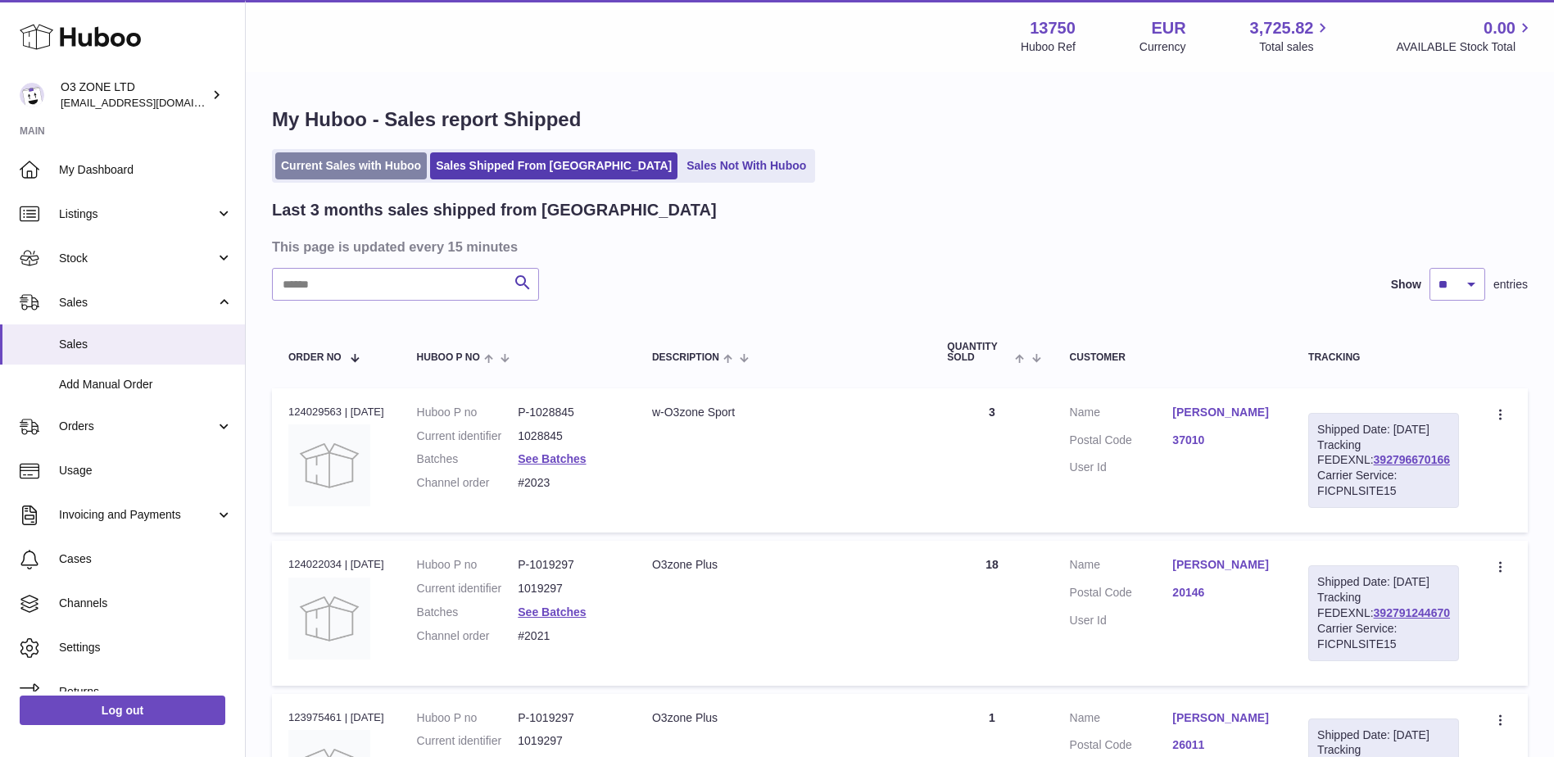
drag, startPoint x: 332, startPoint y: 155, endPoint x: 356, endPoint y: 162, distance: 24.9
click at [333, 154] on link "Current Sales with Huboo" at bounding box center [351, 165] width 152 height 27
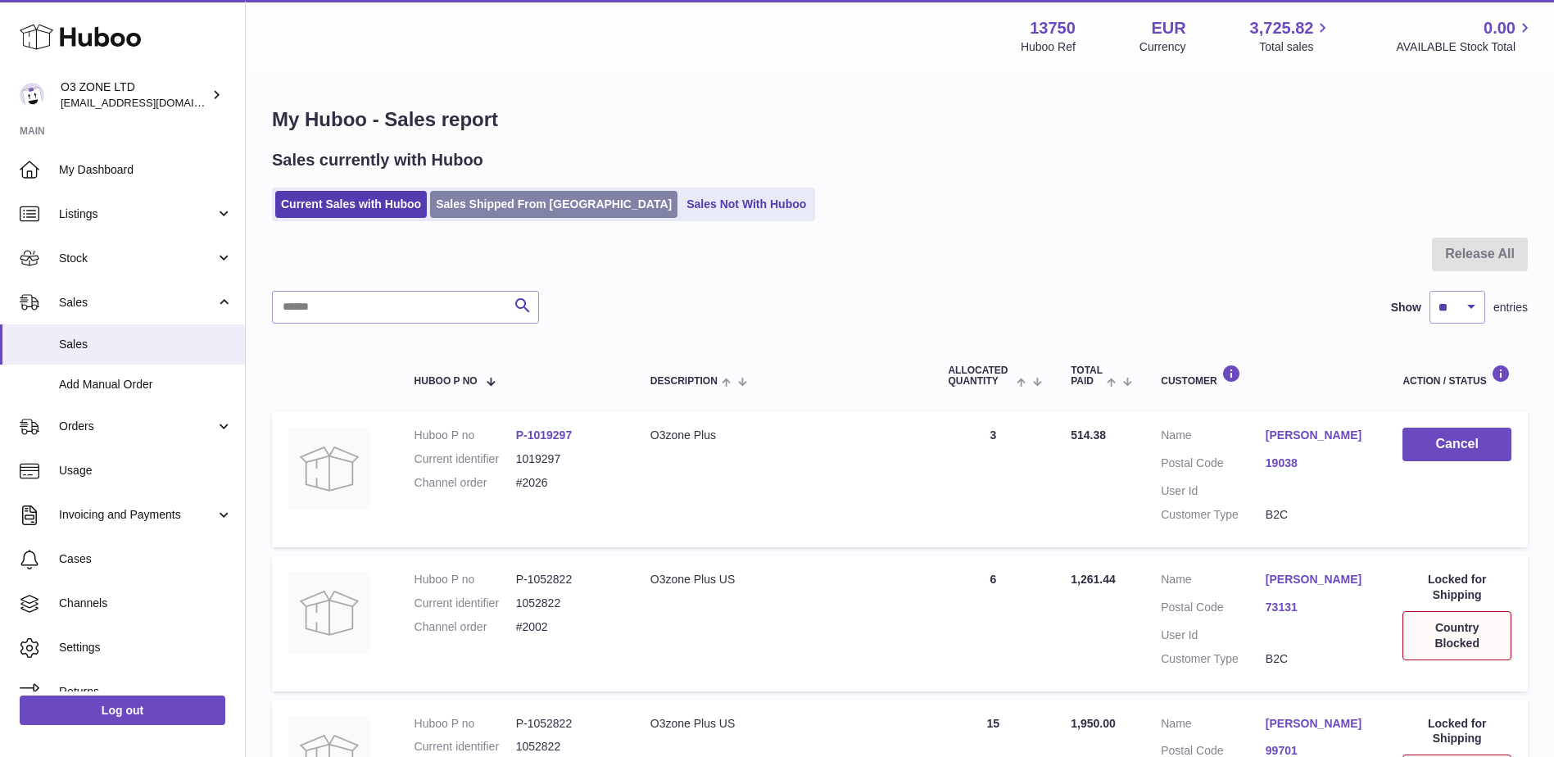
click at [529, 208] on link "Sales Shipped From [GEOGRAPHIC_DATA]" at bounding box center [553, 204] width 247 height 27
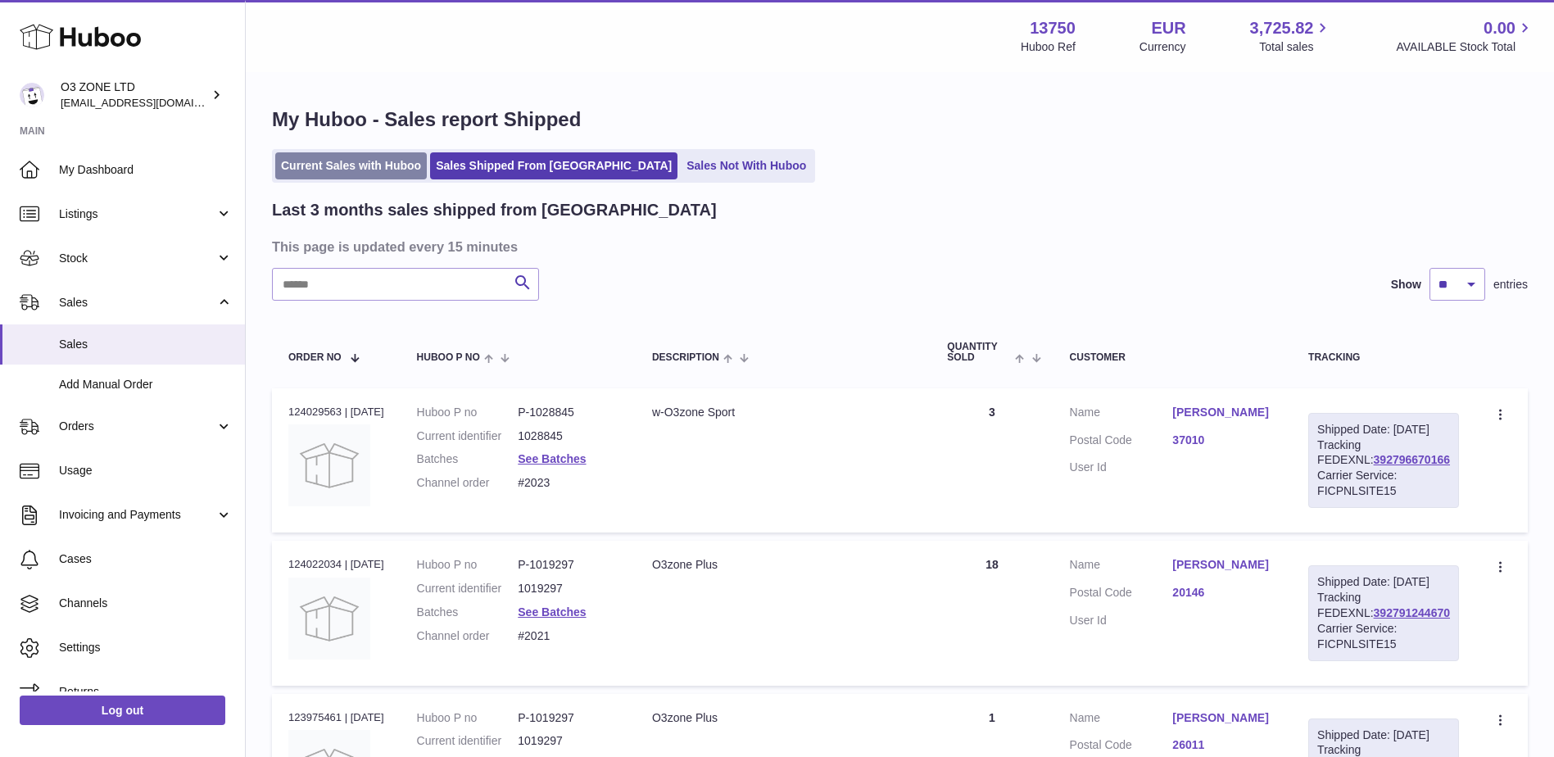
click at [357, 157] on link "Current Sales with Huboo" at bounding box center [351, 165] width 152 height 27
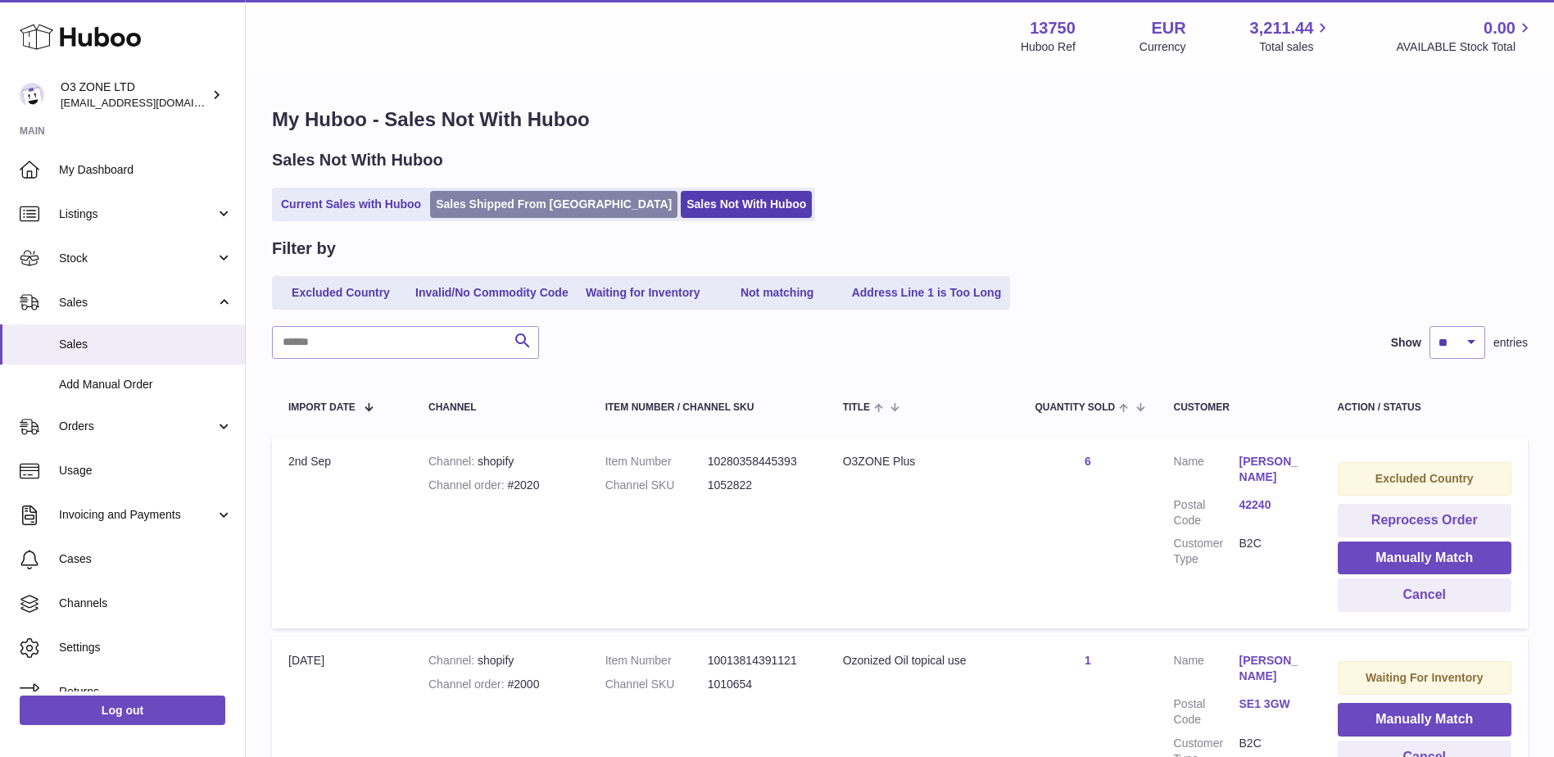
click at [530, 199] on link "Sales Shipped From [GEOGRAPHIC_DATA]" at bounding box center [553, 204] width 247 height 27
